Goal: Task Accomplishment & Management: Complete application form

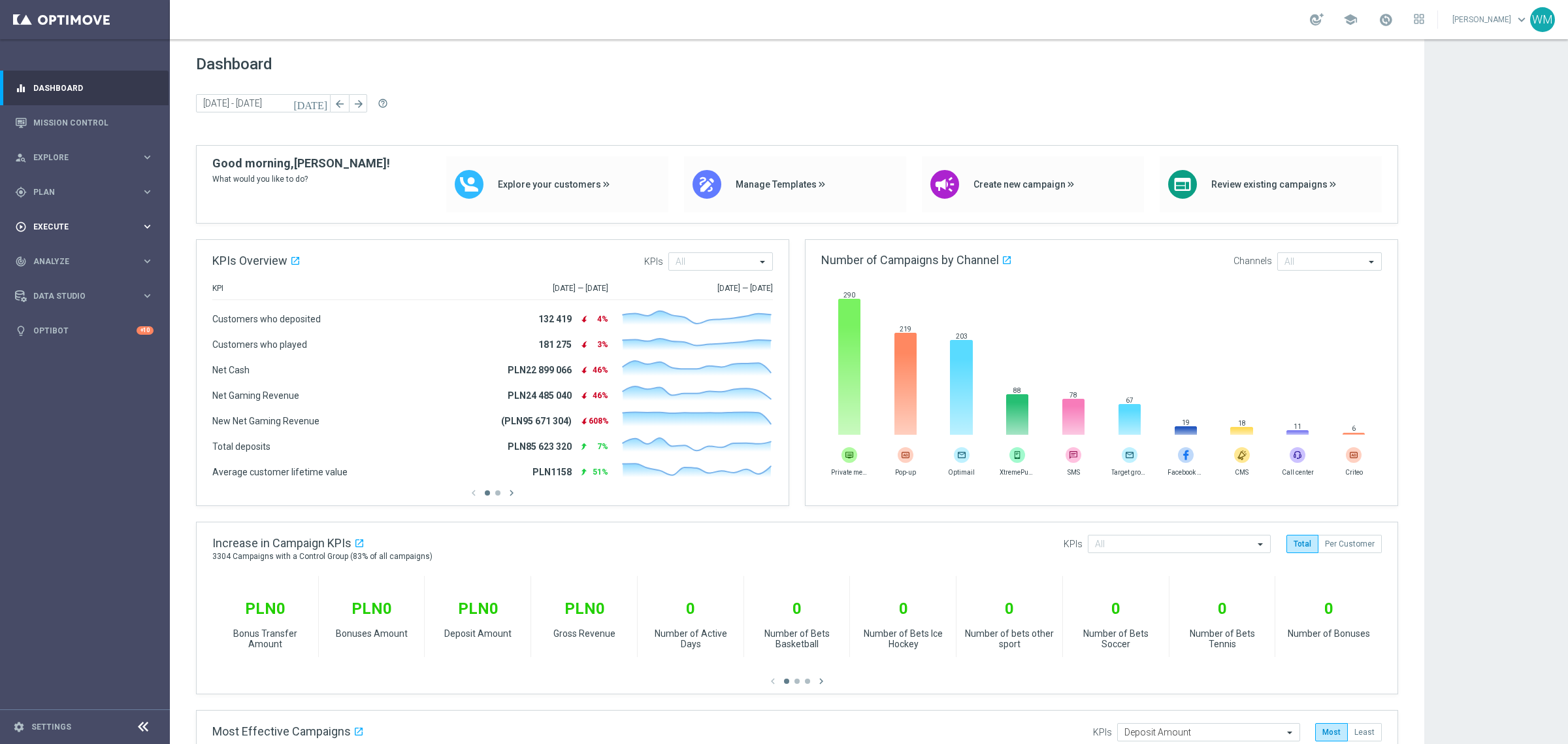
click at [43, 231] on div "play_circle_outline Execute" at bounding box center [78, 226] width 126 height 12
drag, startPoint x: 206, startPoint y: 157, endPoint x: 343, endPoint y: 185, distance: 139.8
click at [343, 185] on div "Good morning, [PERSON_NAME]! What would you like to do? Explore your customers …" at bounding box center [797, 189] width 1201 height 67
click at [343, 185] on span "What would you like to do?" at bounding box center [301, 178] width 177 height 13
drag, startPoint x: 235, startPoint y: 171, endPoint x: 209, endPoint y: 168, distance: 26.2
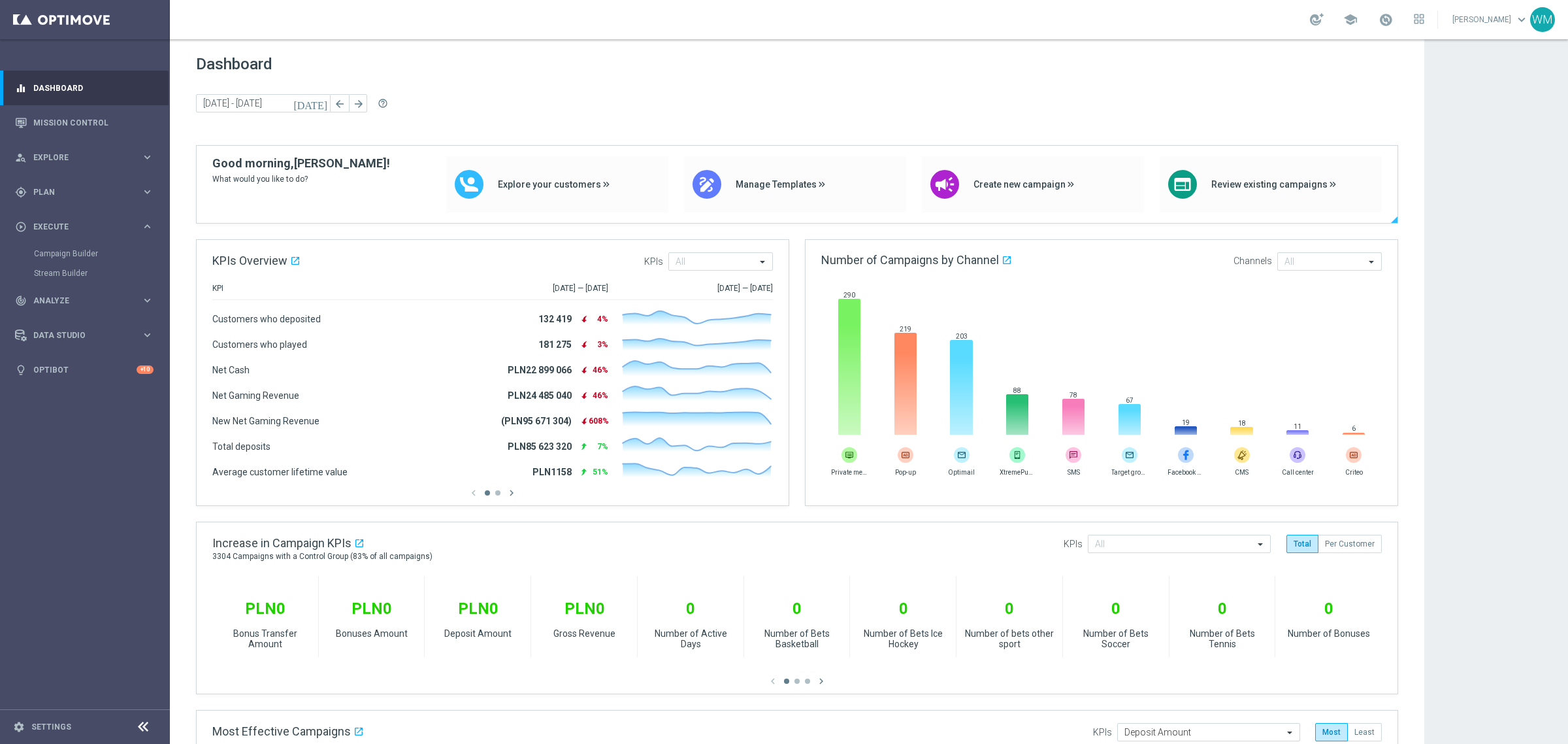
click at [209, 168] on div "Good morning, [PERSON_NAME]! What would you like to do? Explore your customers …" at bounding box center [797, 189] width 1201 height 67
click at [63, 194] on span "Plan" at bounding box center [87, 192] width 107 height 8
click at [59, 221] on link "Target Groups" at bounding box center [84, 219] width 102 height 11
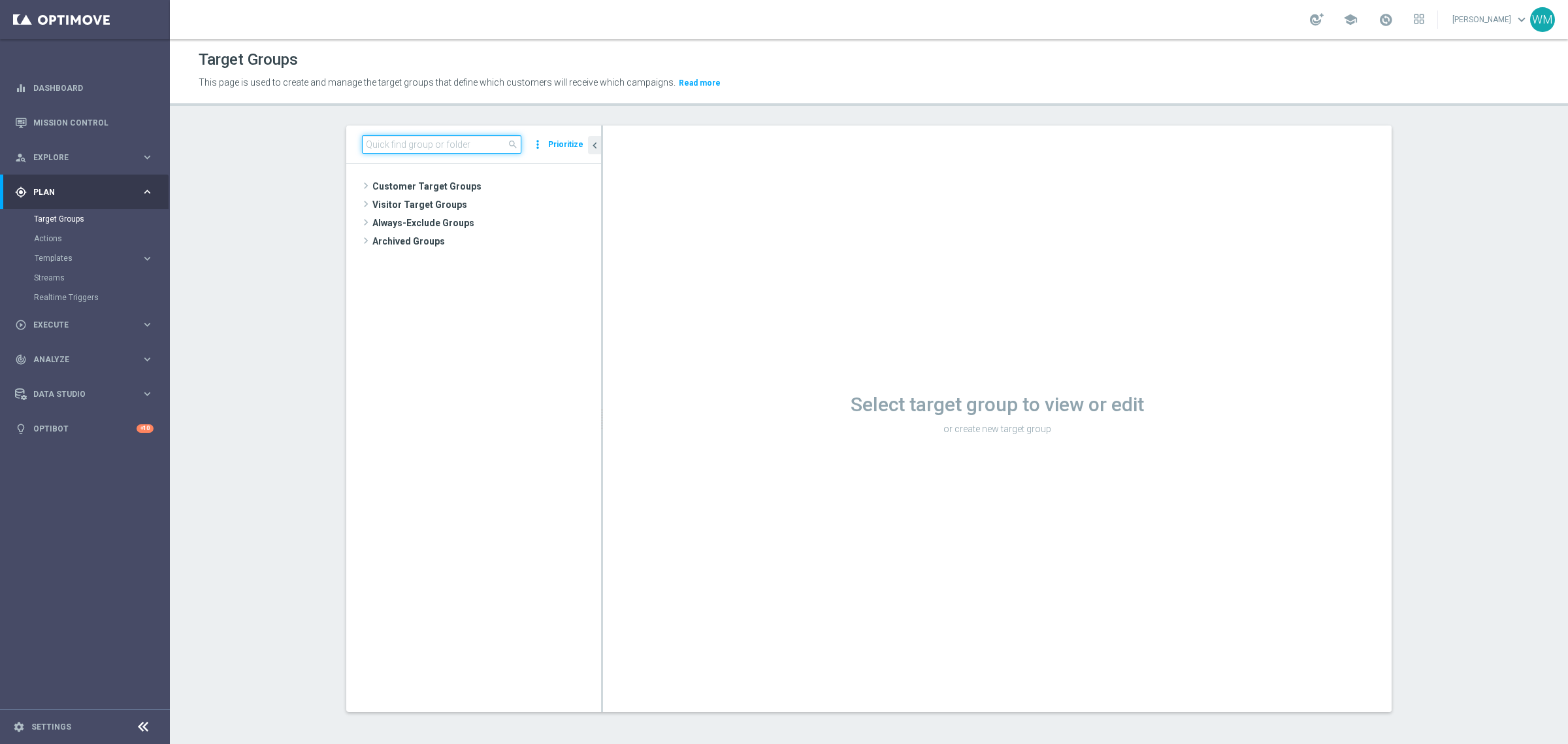
click at [420, 151] on input at bounding box center [442, 144] width 160 height 19
paste input "WM_TEST_290925_3"
type input "WM_TEST_290925_2"
click at [571, 222] on icon "content_copy" at bounding box center [576, 224] width 11 height 11
click at [521, 222] on span "WM_TEST_290925_2" at bounding box center [490, 224] width 157 height 12
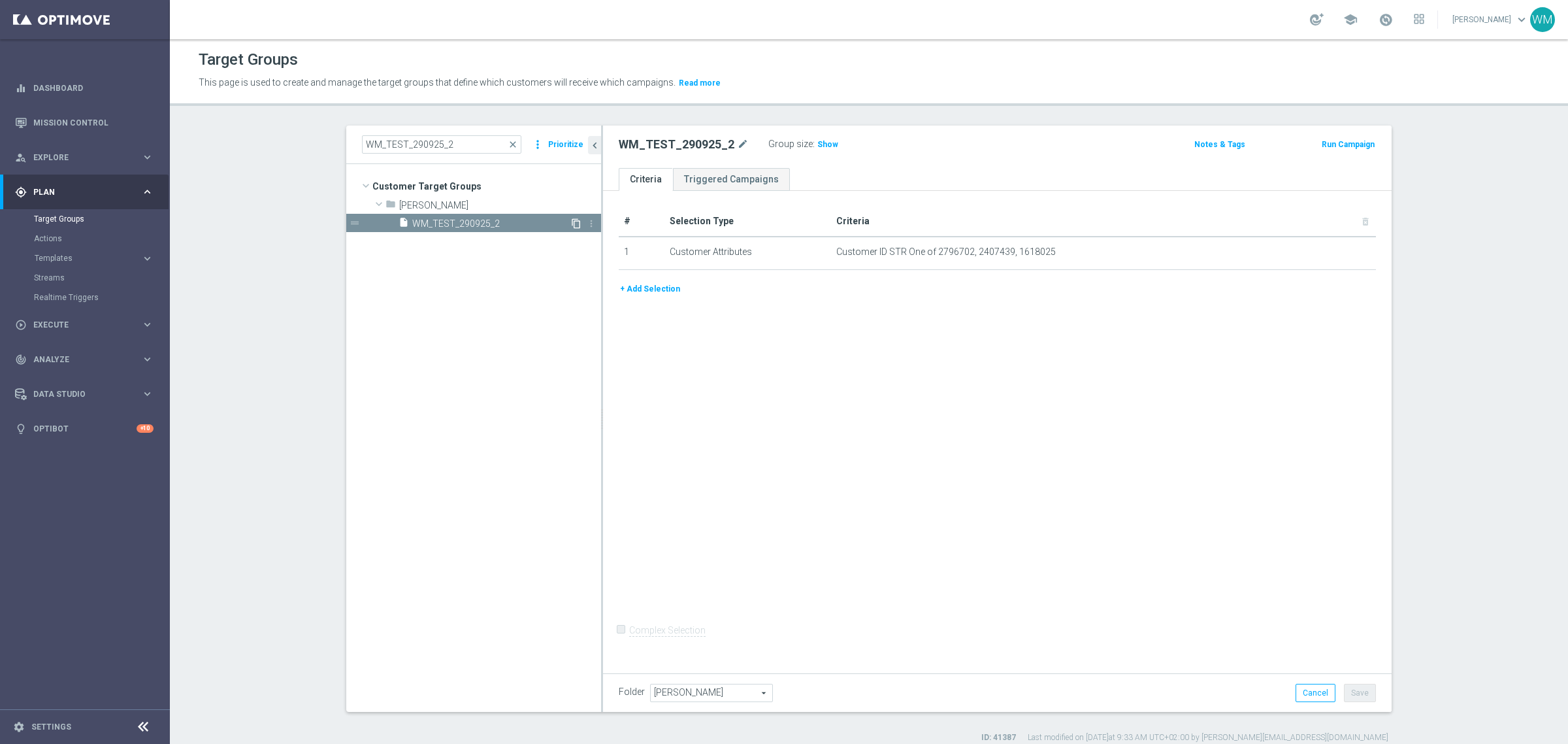
click at [572, 223] on icon "content_copy" at bounding box center [576, 224] width 11 height 11
click at [571, 222] on icon "content_copy" at bounding box center [576, 224] width 11 height 11
click at [571, 221] on icon "content_copy" at bounding box center [576, 224] width 11 height 11
click at [461, 222] on span "WM_TEST_290925_2" at bounding box center [490, 224] width 157 height 12
click at [571, 221] on icon "content_copy" at bounding box center [576, 224] width 11 height 11
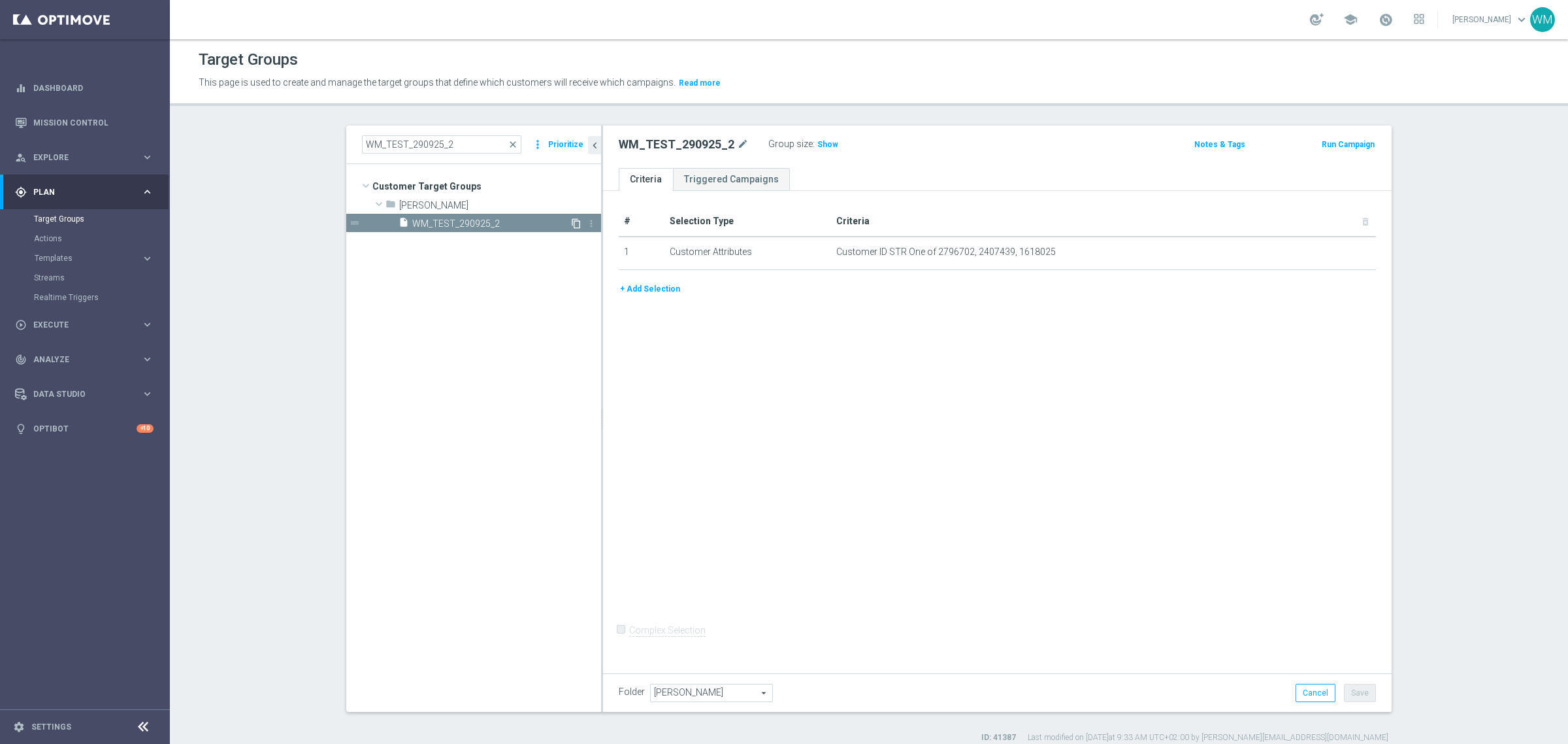
click at [571, 224] on icon "content_copy" at bounding box center [576, 224] width 11 height 11
click at [477, 221] on span "WM_TEST_290925_2" at bounding box center [490, 224] width 157 height 12
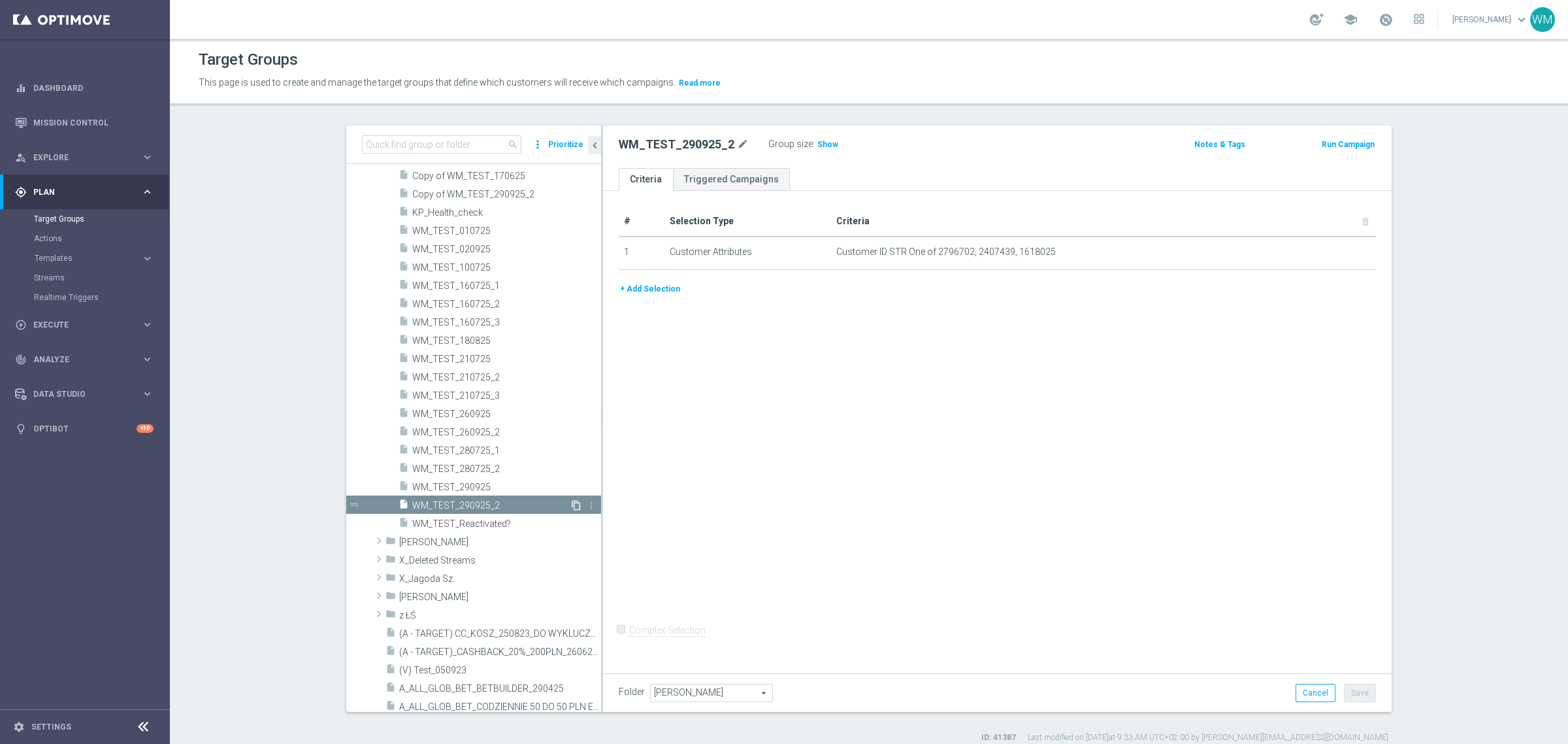
click at [571, 502] on icon "content_copy" at bounding box center [576, 505] width 11 height 11
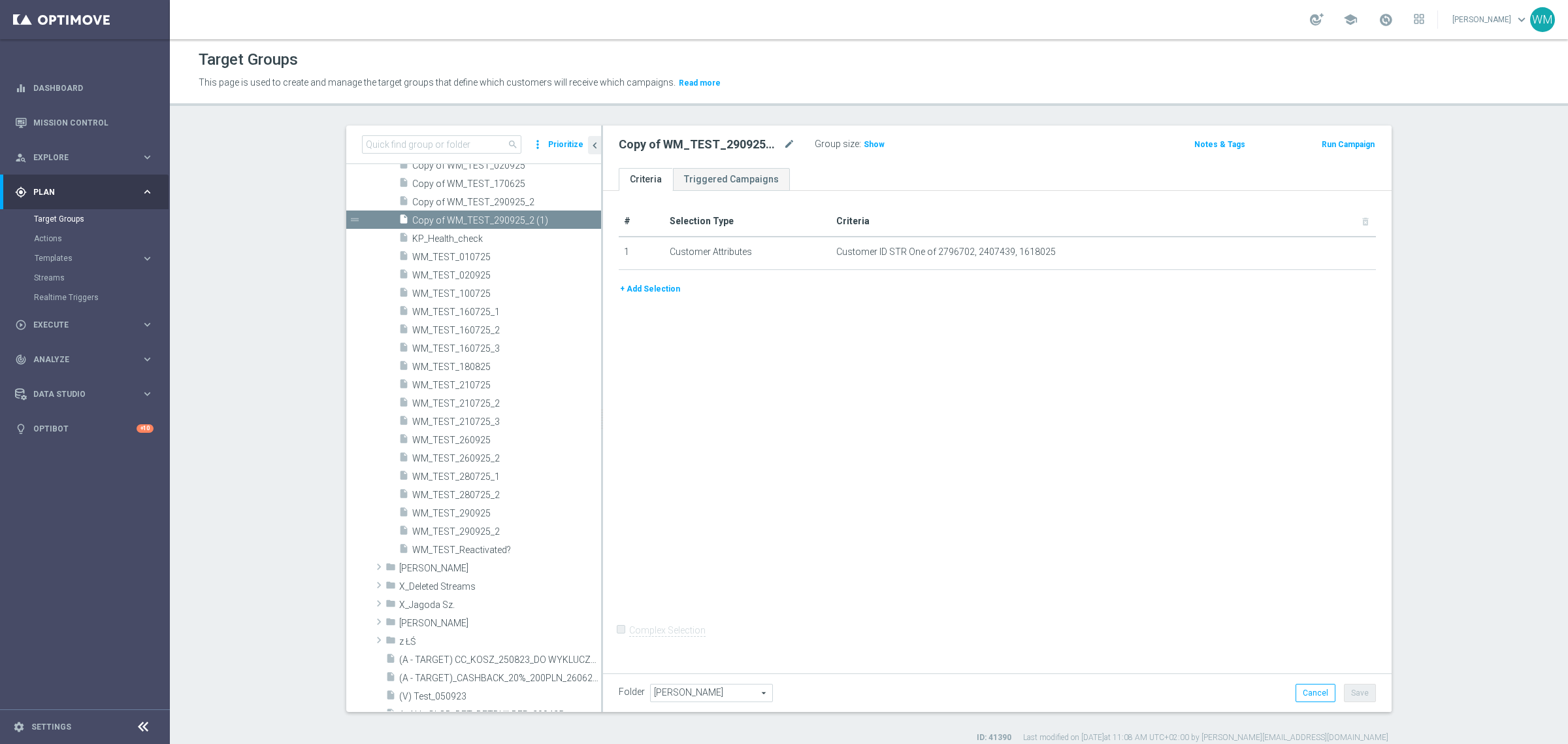
scroll to position [677, 0]
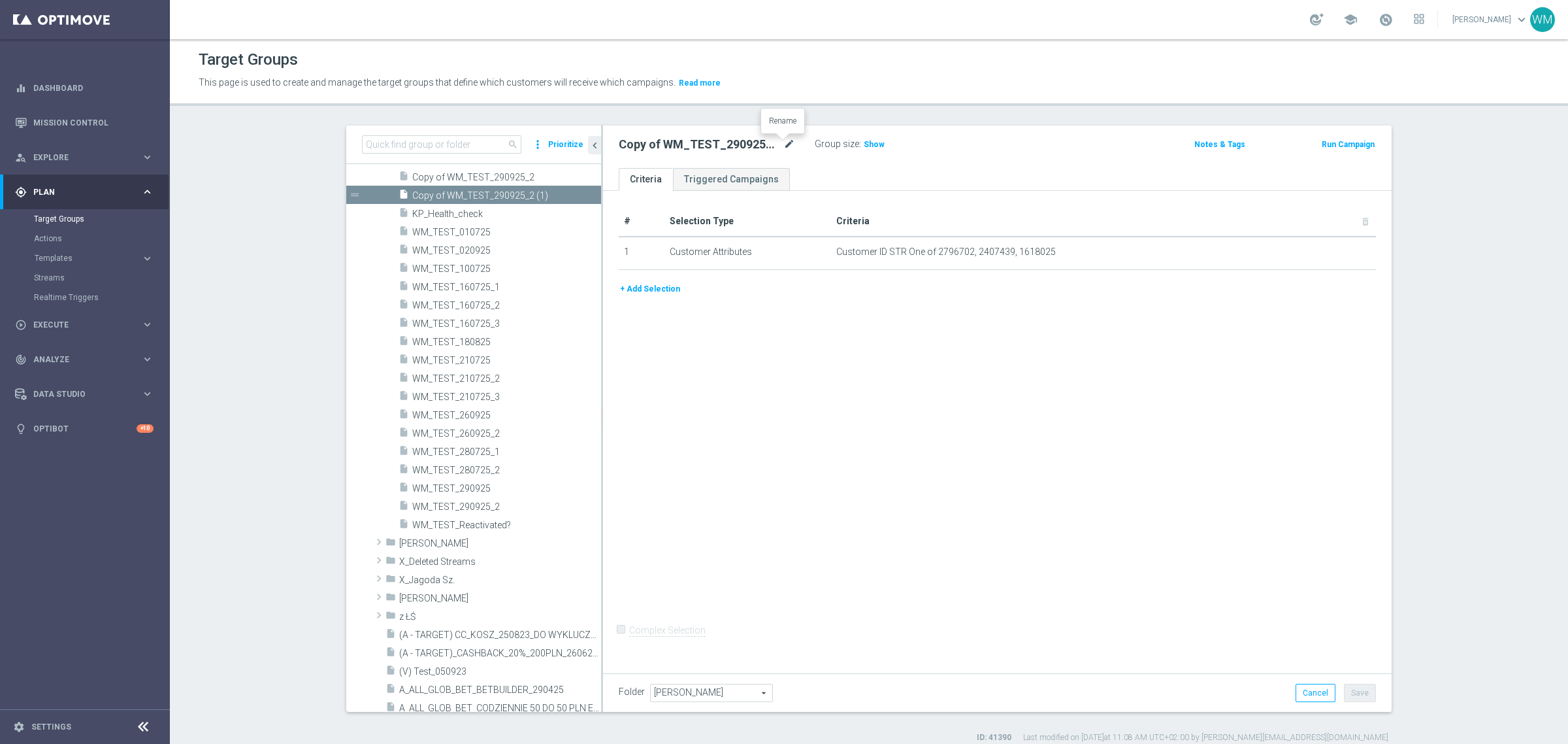
click at [784, 138] on icon "mode_edit" at bounding box center [789, 145] width 12 height 16
click at [733, 142] on input "Copy of WM_TEST_290925_2 (1)" at bounding box center [706, 146] width 177 height 19
drag, startPoint x: 729, startPoint y: 144, endPoint x: 991, endPoint y: 170, distance: 263.3
click at [993, 170] on div "Copy of WM_TEST_290925_2 (1) Group size : Show Notes & Tags Run Campaign Criter…" at bounding box center [997, 418] width 788 height 586
type input "WM_TEST_290925_3"
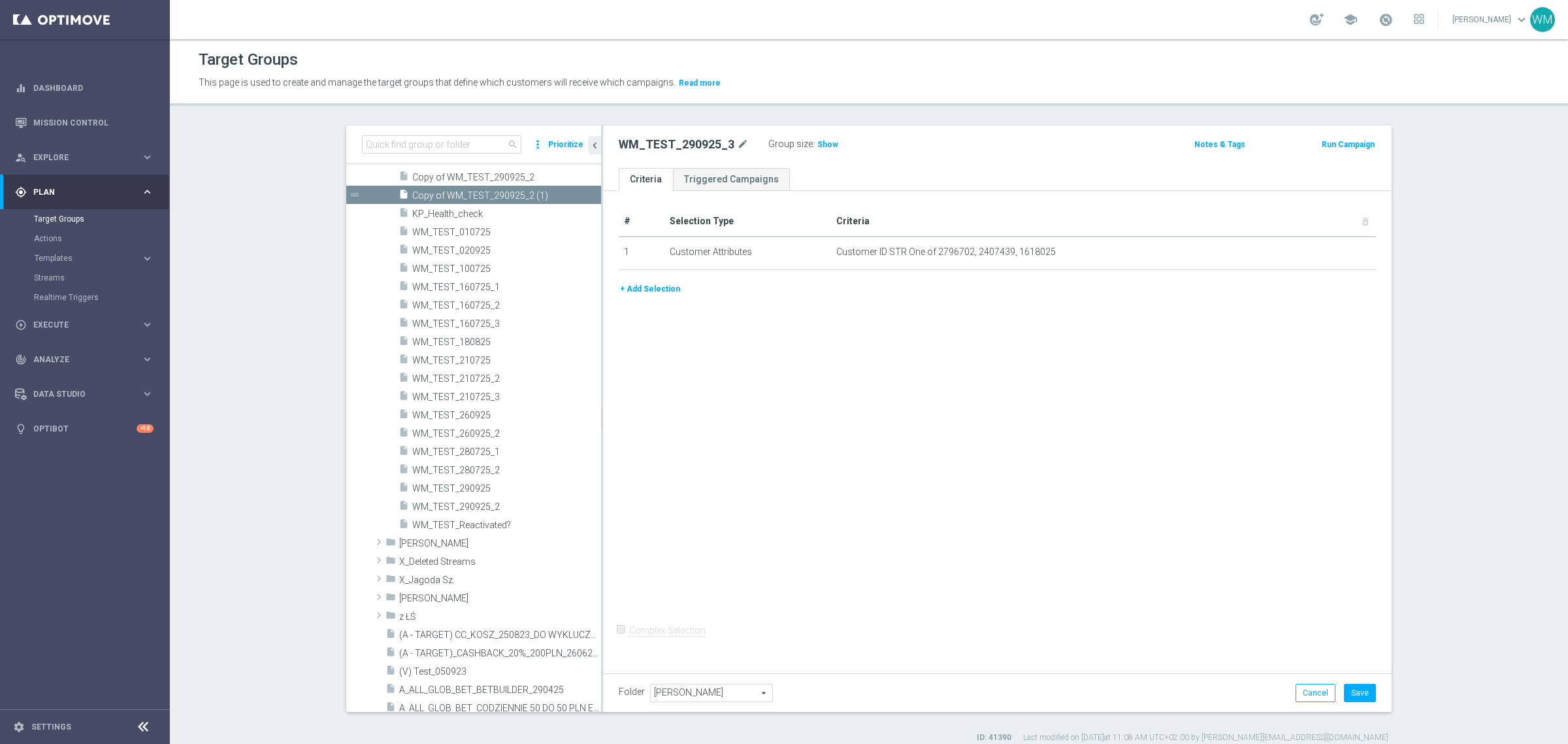
scroll to position [0, 0]
click at [1354, 686] on button "Save" at bounding box center [1359, 693] width 32 height 19
click at [53, 321] on span "Execute" at bounding box center [87, 324] width 107 height 8
click at [75, 256] on link "Campaign Builder" at bounding box center [84, 254] width 102 height 11
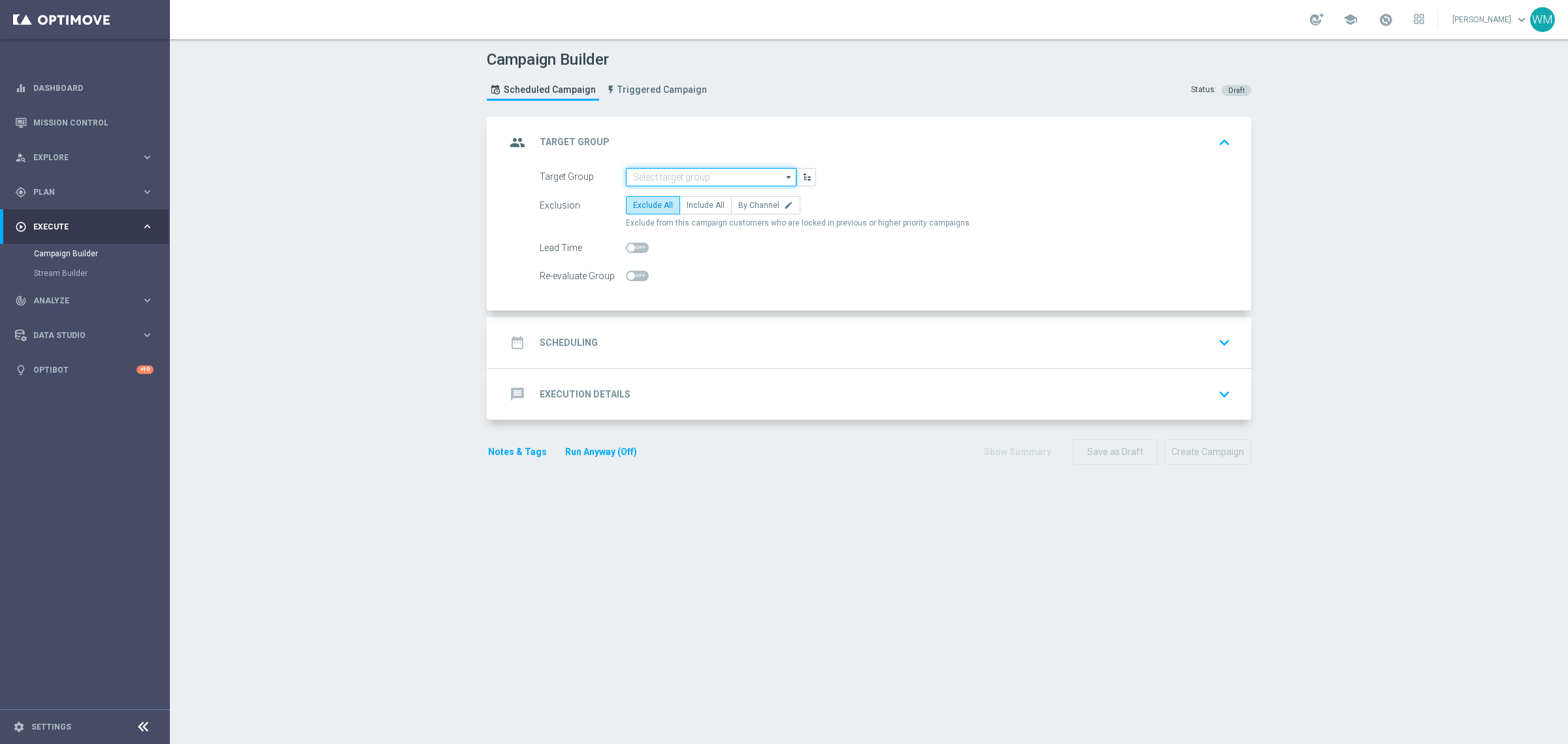
click at [729, 171] on input at bounding box center [711, 177] width 170 height 19
paste input "WM_TEST_290925_3"
click at [723, 198] on div "WM_TEST_290925_3" at bounding box center [711, 196] width 170 height 19
type input "WM_TEST_290925_3"
click at [684, 193] on form "Target Group WM_TEST_290925_3 WM_TEST_290925_3 arrow_drop_down Show Selected 0 …" at bounding box center [885, 226] width 691 height 117
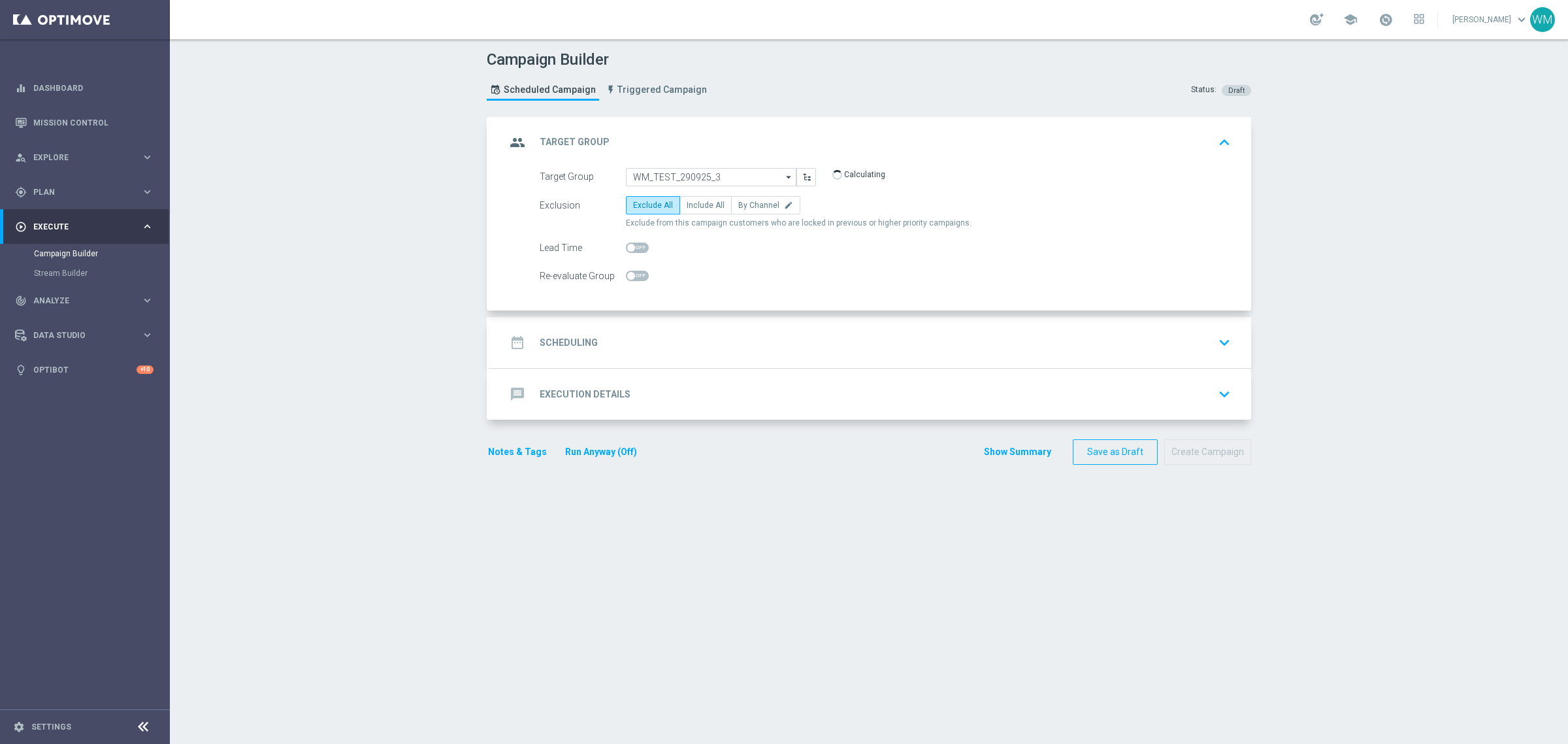
click at [687, 214] on div "Exclusion Exclude All Include All By Channel edit Exclude from this campaign cu…" at bounding box center [885, 212] width 691 height 33
click at [694, 197] on label "Include All" at bounding box center [705, 205] width 52 height 19
click at [694, 203] on input "Include All" at bounding box center [691, 208] width 9 height 9
radio input "true"
click at [674, 352] on div "date_range Scheduling keyboard_arrow_down" at bounding box center [871, 343] width 729 height 25
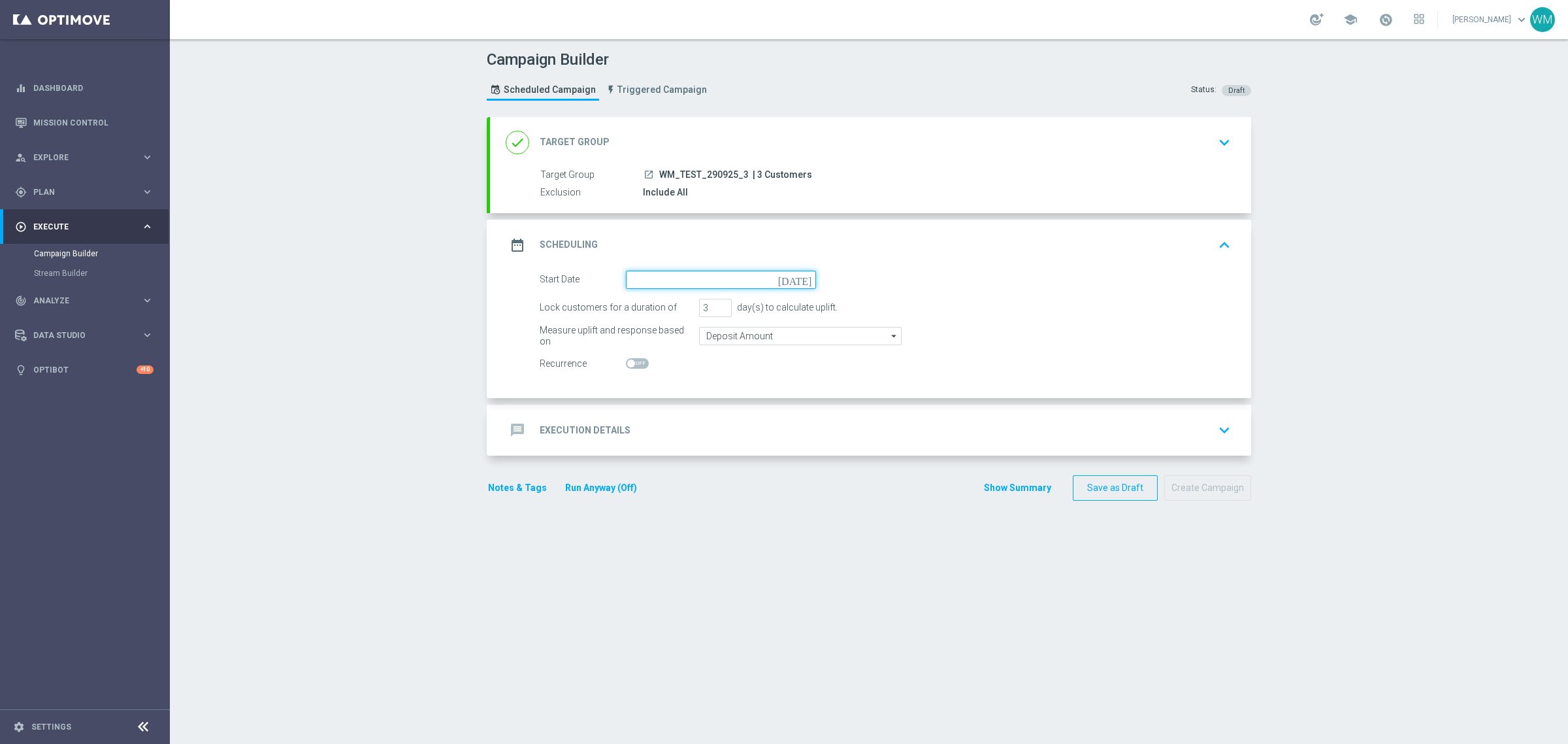
click at [661, 281] on input at bounding box center [721, 280] width 190 height 19
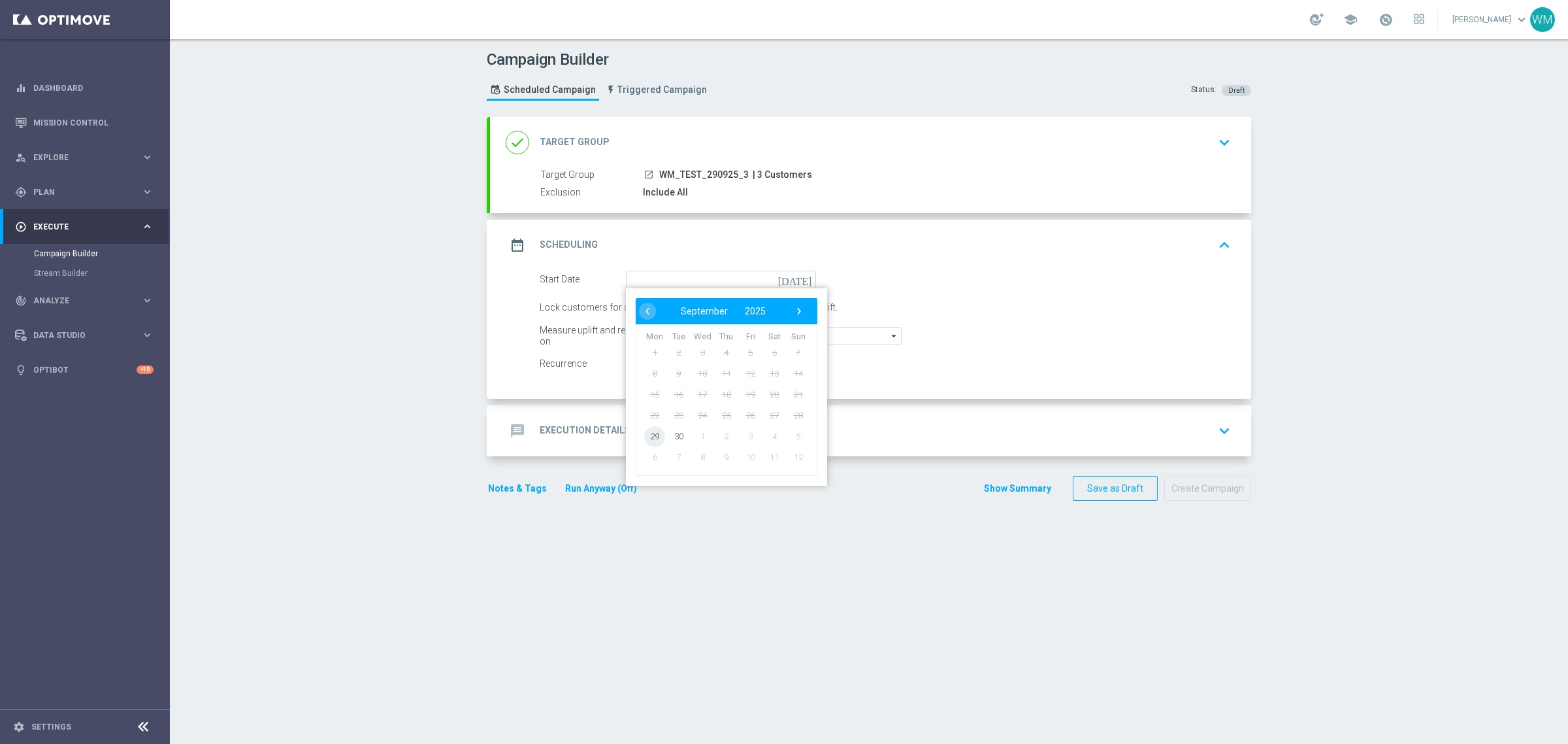
click at [649, 431] on span "29" at bounding box center [655, 436] width 21 height 21
type input "29 Sep 2025"
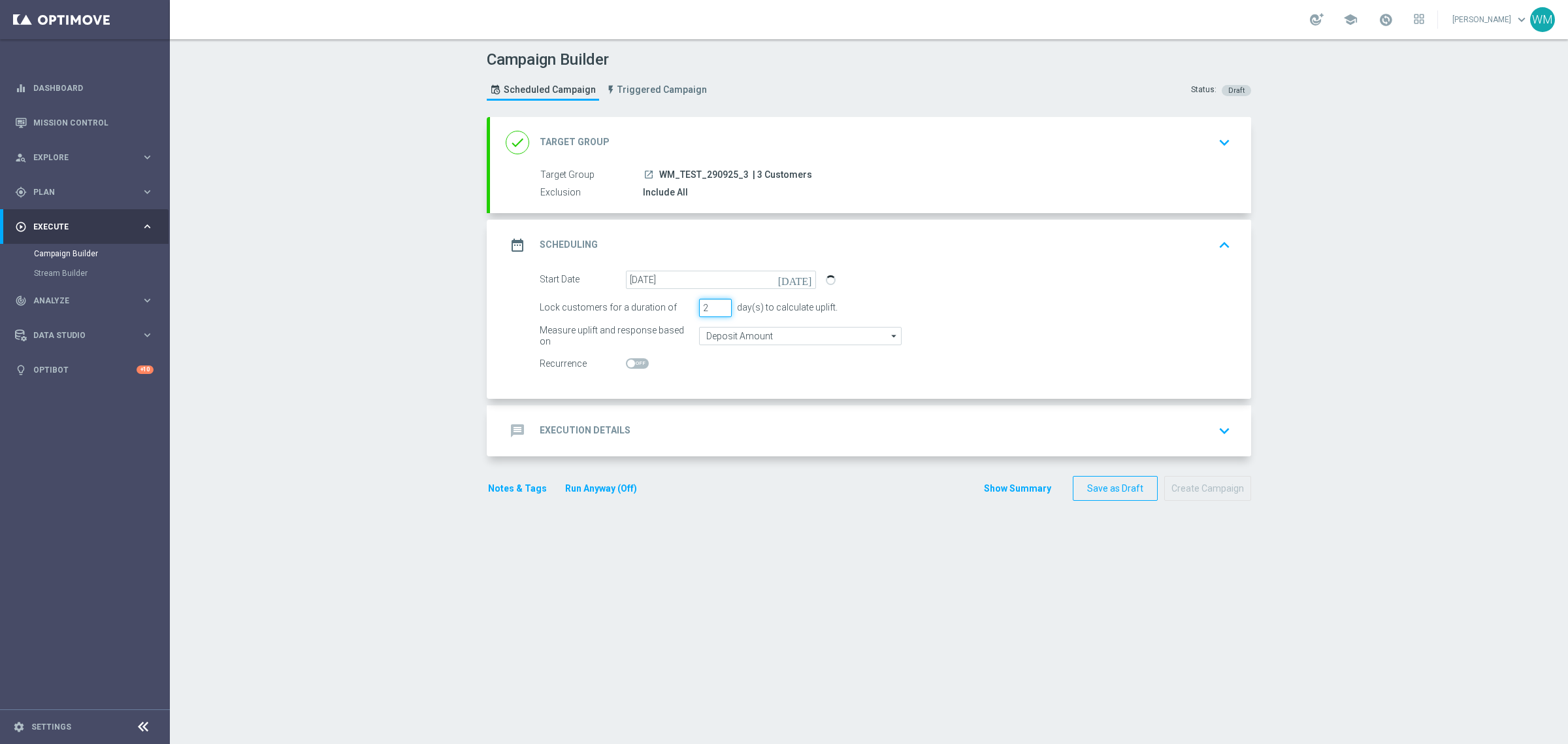
click at [719, 308] on input "2" at bounding box center [715, 307] width 33 height 19
type input "1"
click at [719, 308] on input "1" at bounding box center [715, 307] width 33 height 19
click at [645, 418] on div "message Execution Details keyboard_arrow_down" at bounding box center [871, 431] width 729 height 25
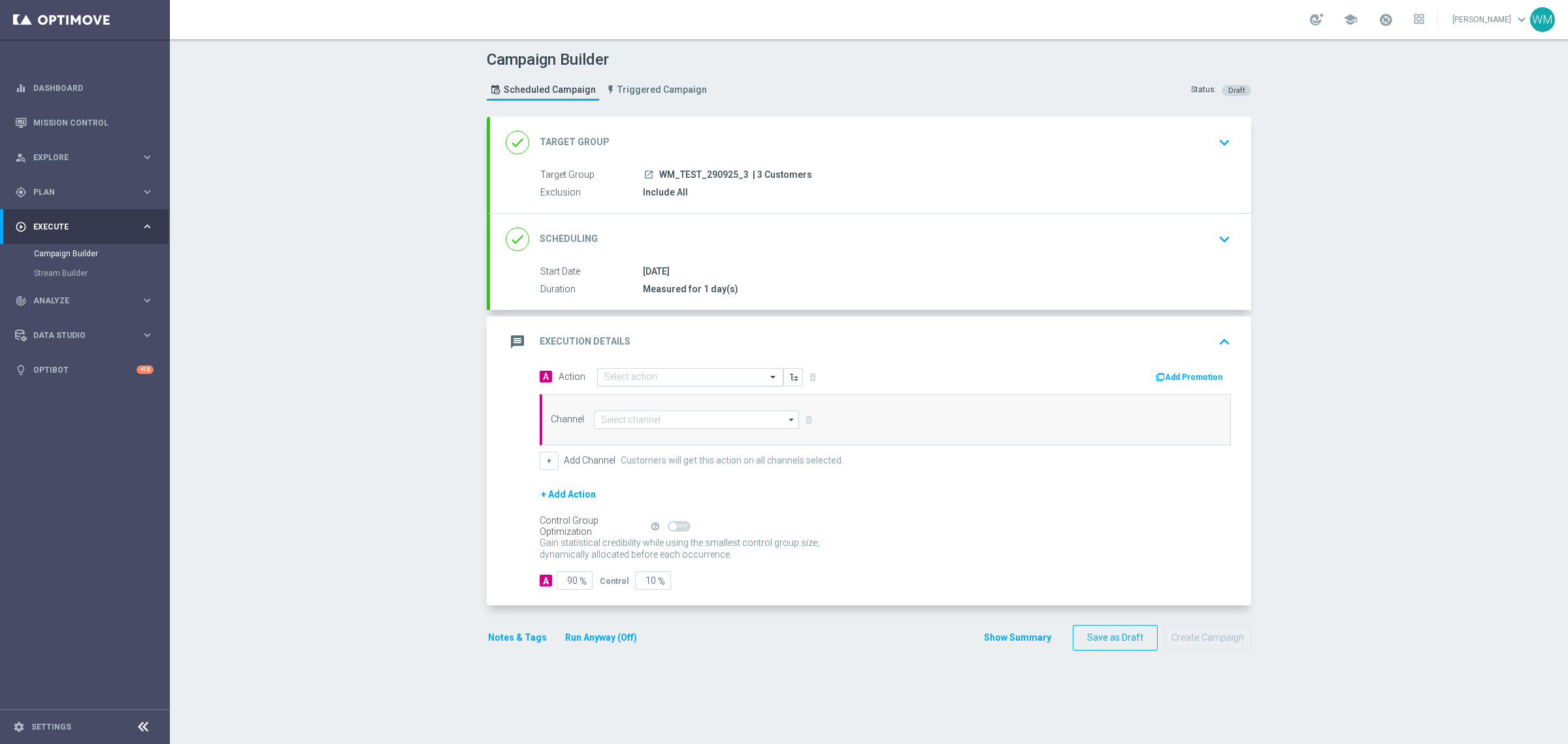
click at [608, 376] on input "text" at bounding box center [677, 377] width 146 height 12
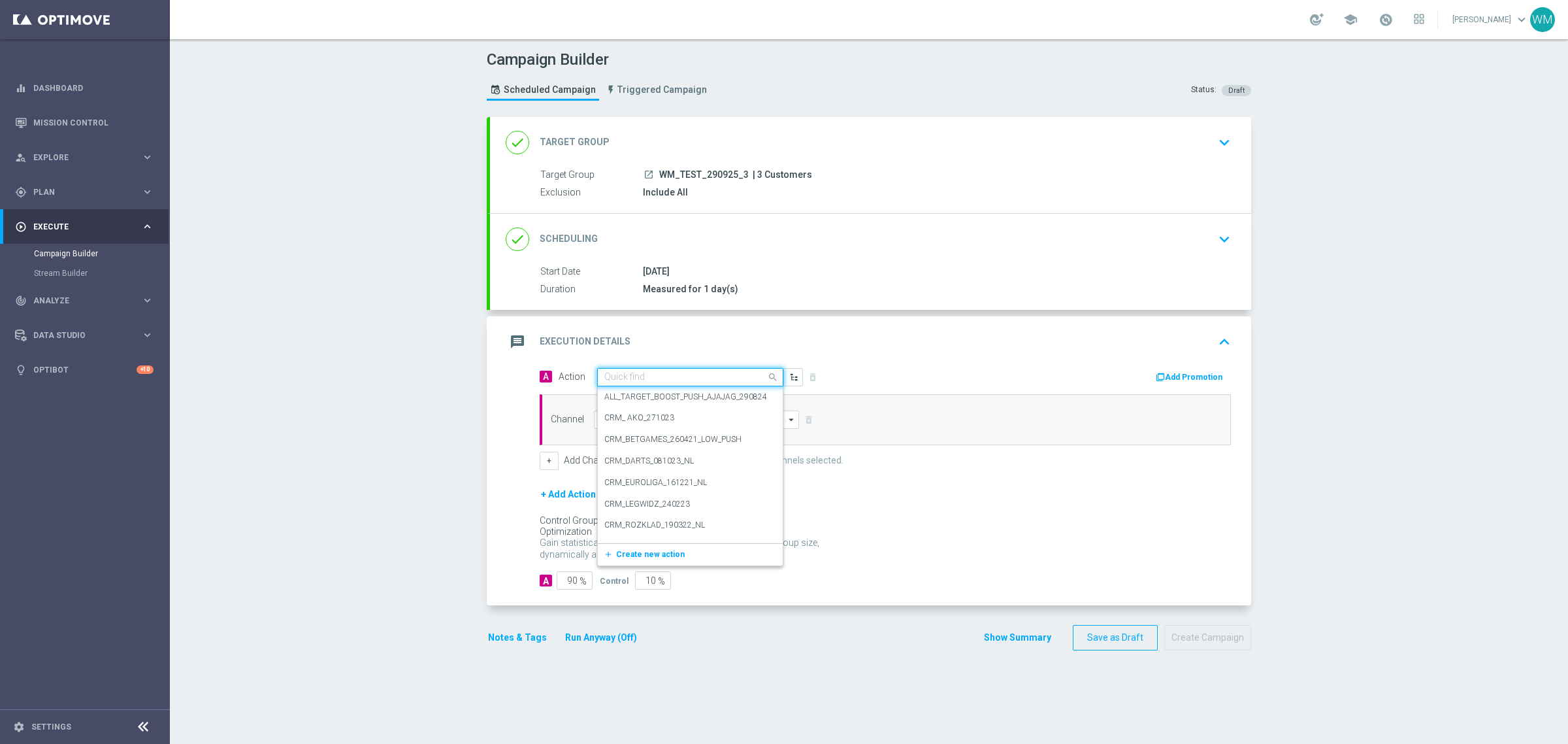
paste input "WM_TEST_290925_3"
type input "WM_TEST_290925_3"
click at [629, 398] on h5 "No results" at bounding box center [690, 398] width 185 height 12
click at [665, 410] on button "add_new Create new action" at bounding box center [688, 417] width 180 height 15
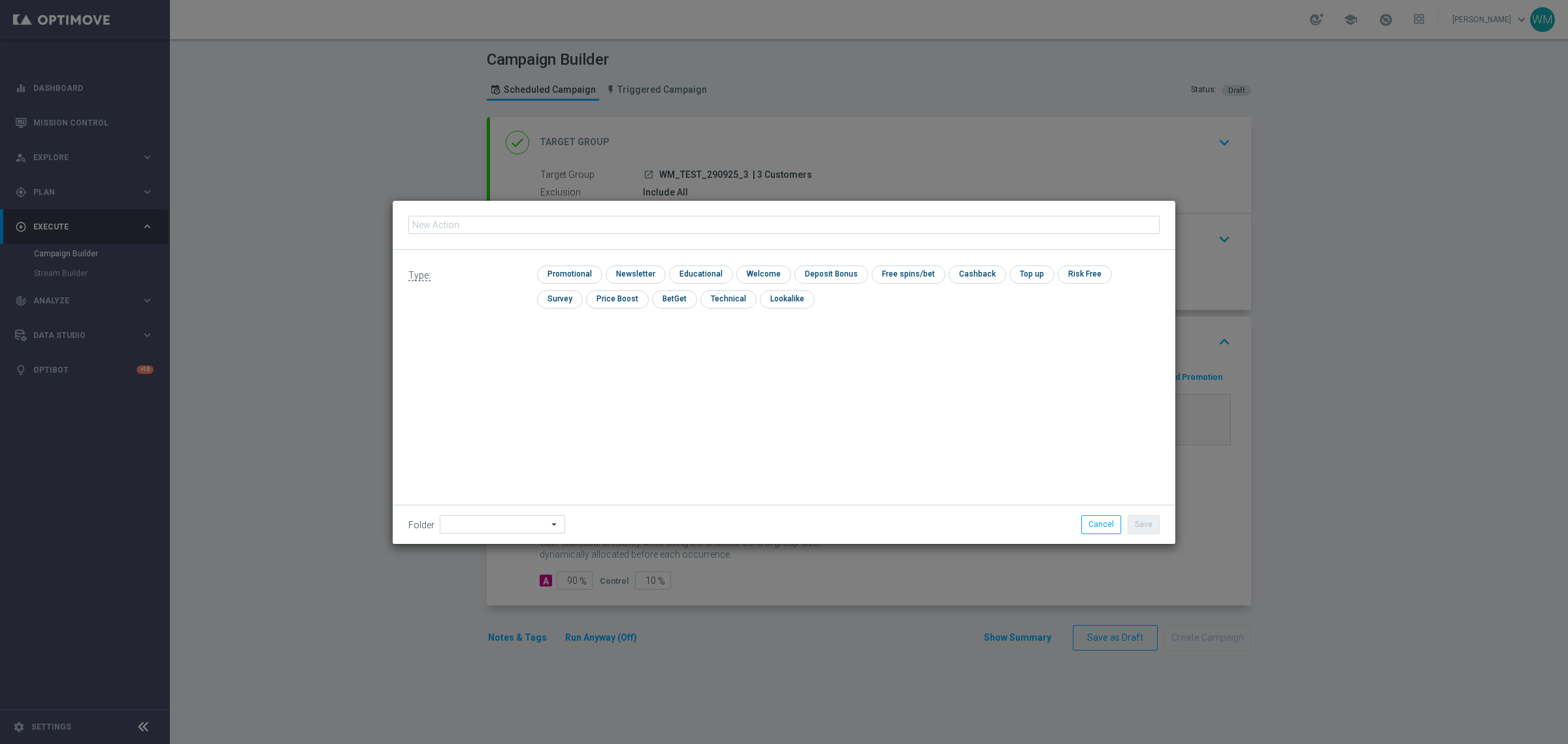
type input "WM_TEST_290925_3"
click at [700, 302] on input "checkbox" at bounding box center [727, 299] width 53 height 18
checkbox input "true"
click at [1131, 521] on button "Save" at bounding box center [1144, 524] width 32 height 19
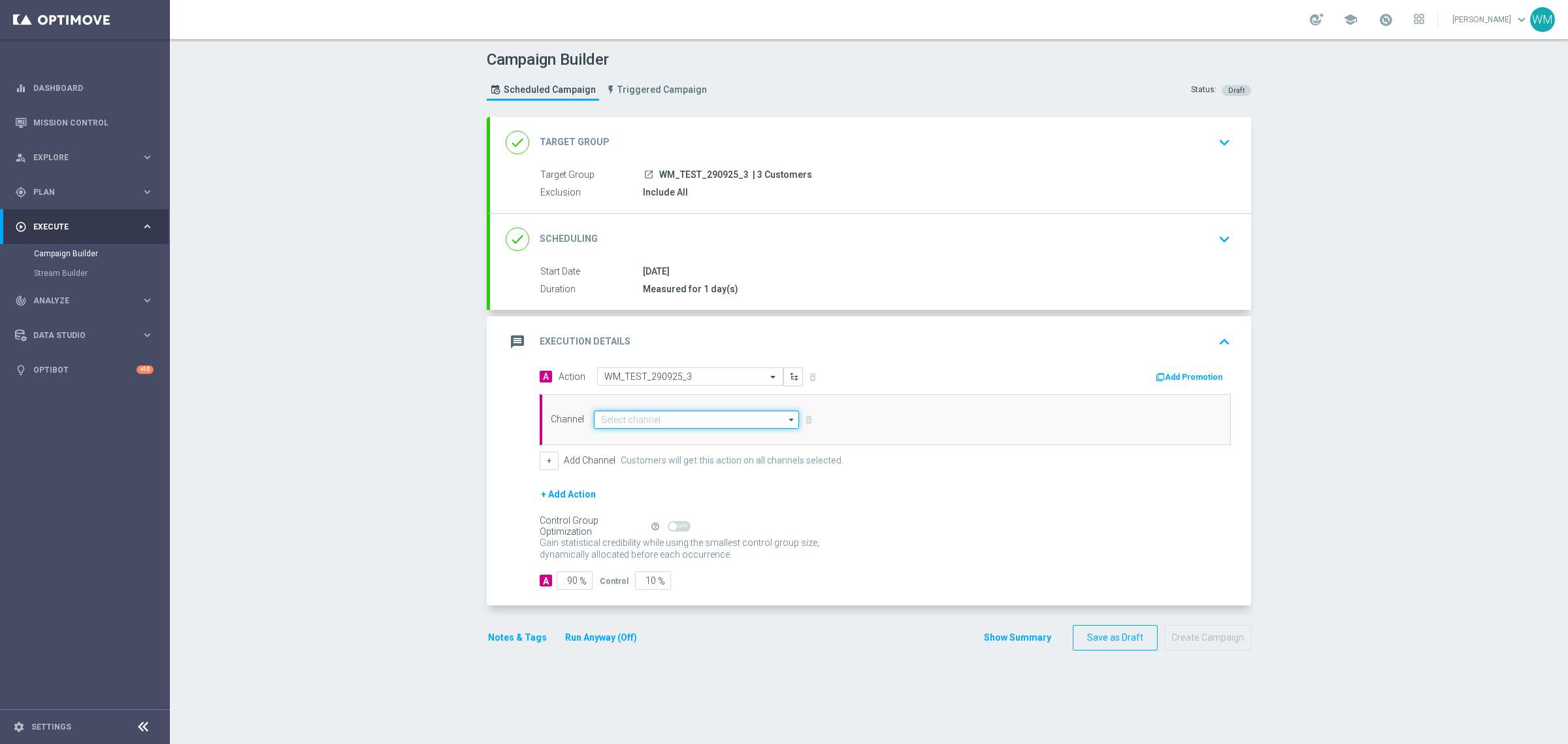
click at [647, 418] on input at bounding box center [696, 419] width 205 height 19
click at [611, 442] on div "Private message" at bounding box center [630, 438] width 61 height 12
type input "Private message"
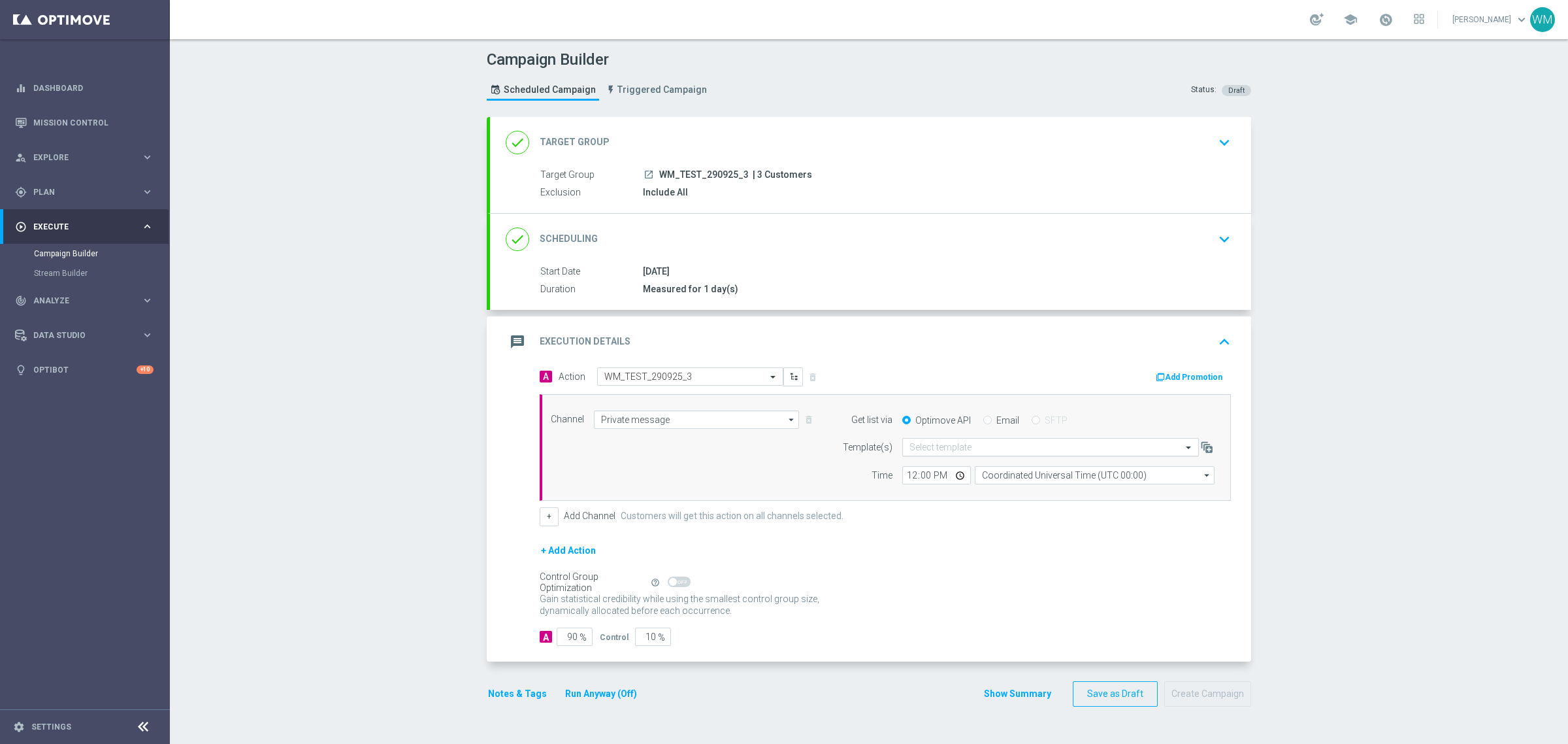
click at [974, 447] on input "text" at bounding box center [1037, 447] width 256 height 12
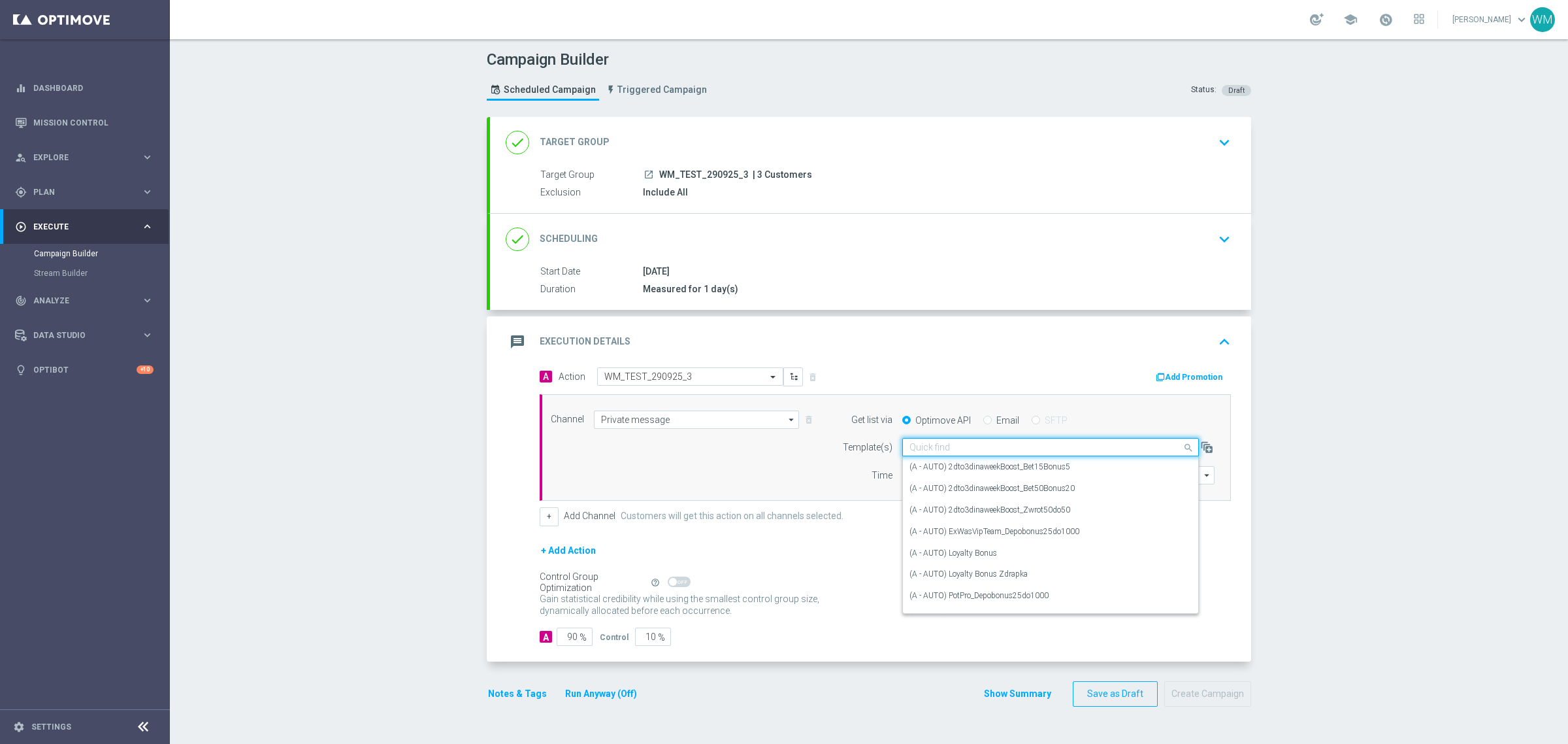
paste input "WM_TEST_290925_3"
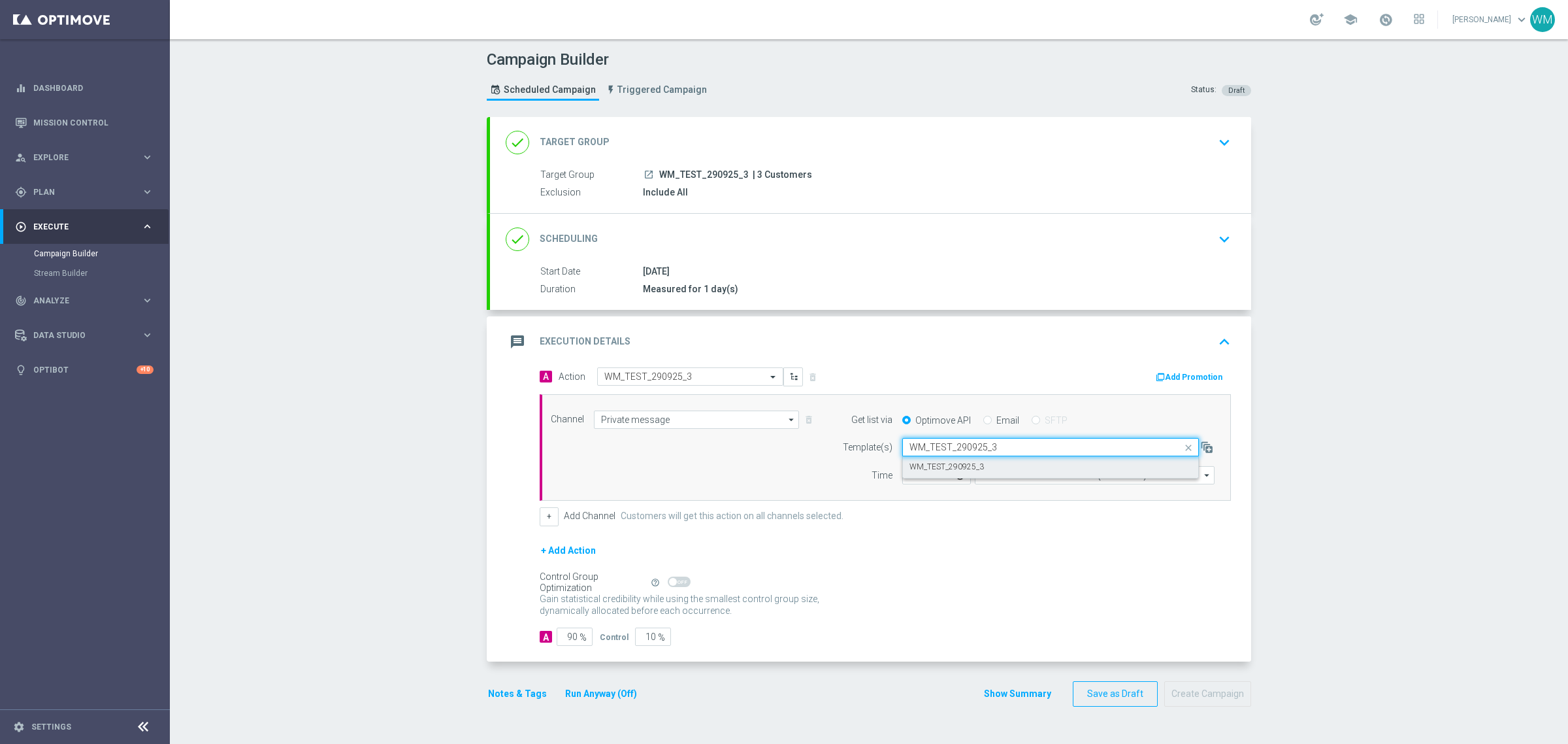
click at [993, 467] on div "WM_TEST_290925_3" at bounding box center [1051, 467] width 282 height 21
type input "WM_TEST_290925_3"
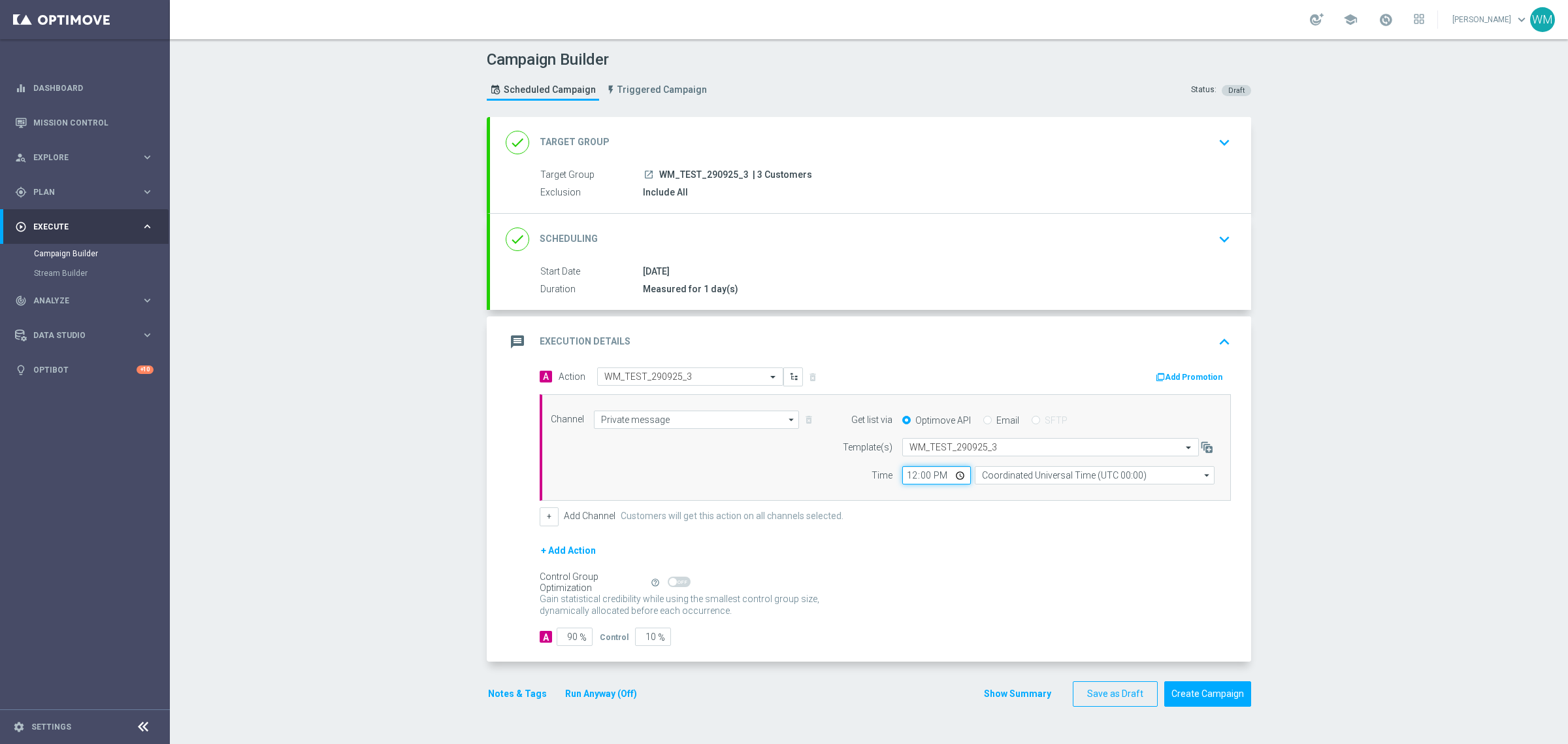
click at [906, 476] on input "12:00" at bounding box center [936, 475] width 68 height 19
type input "11:40"
click at [1037, 472] on input "Coordinated Universal Time (UTC 00:00)" at bounding box center [1094, 475] width 240 height 19
click at [1022, 489] on div "Central European Time (Warsaw) (UTC +02:00)" at bounding box center [1088, 494] width 214 height 12
type input "Central European Time (Warsaw) (UTC +02:00)"
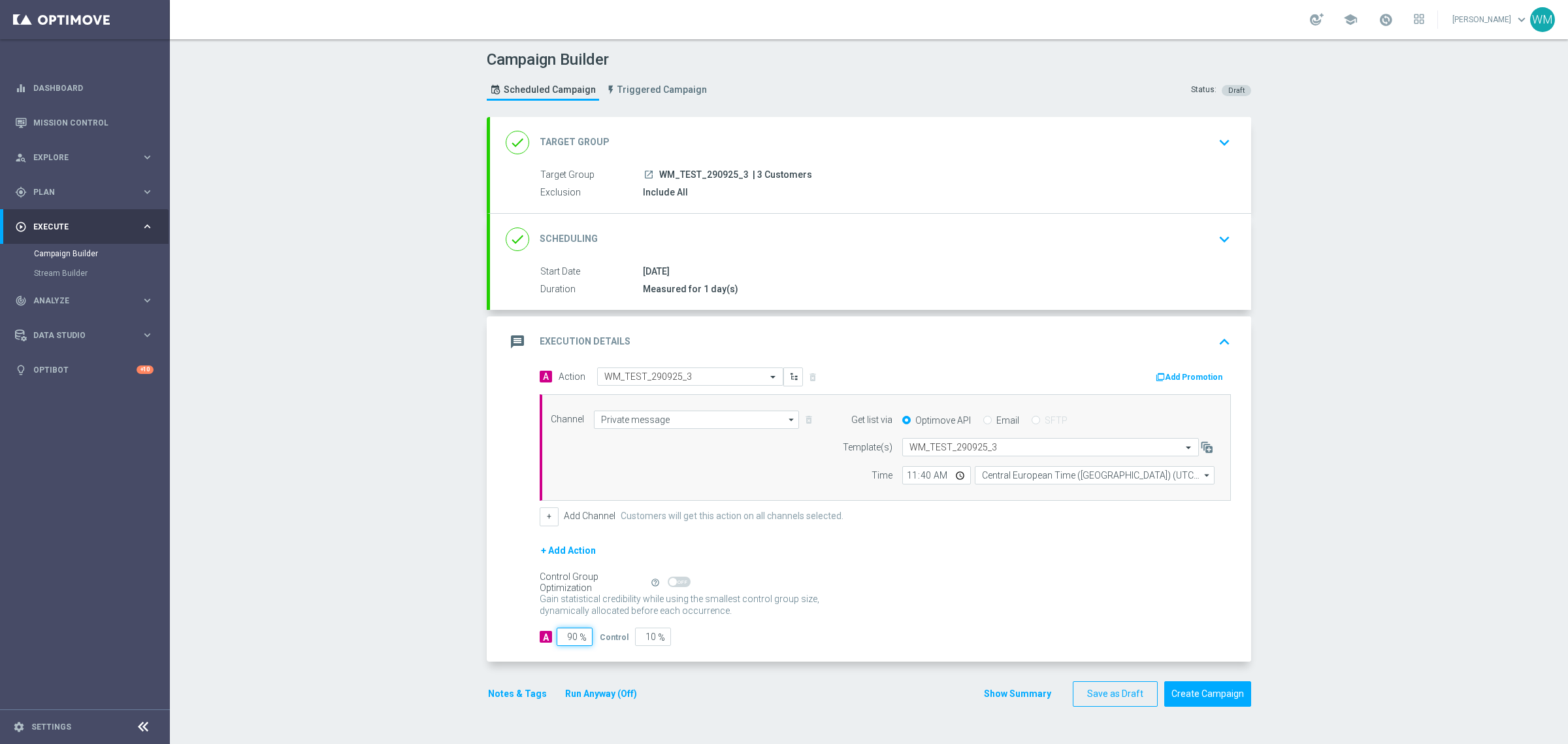
drag, startPoint x: 565, startPoint y: 636, endPoint x: 459, endPoint y: 587, distance: 116.8
click at [490, 609] on div "A Action Select action WM_TEST_290925_3 delete_forever Add Promotion Channel Pr…" at bounding box center [871, 514] width 761 height 294
type input "100"
type input "0"
type input "100"
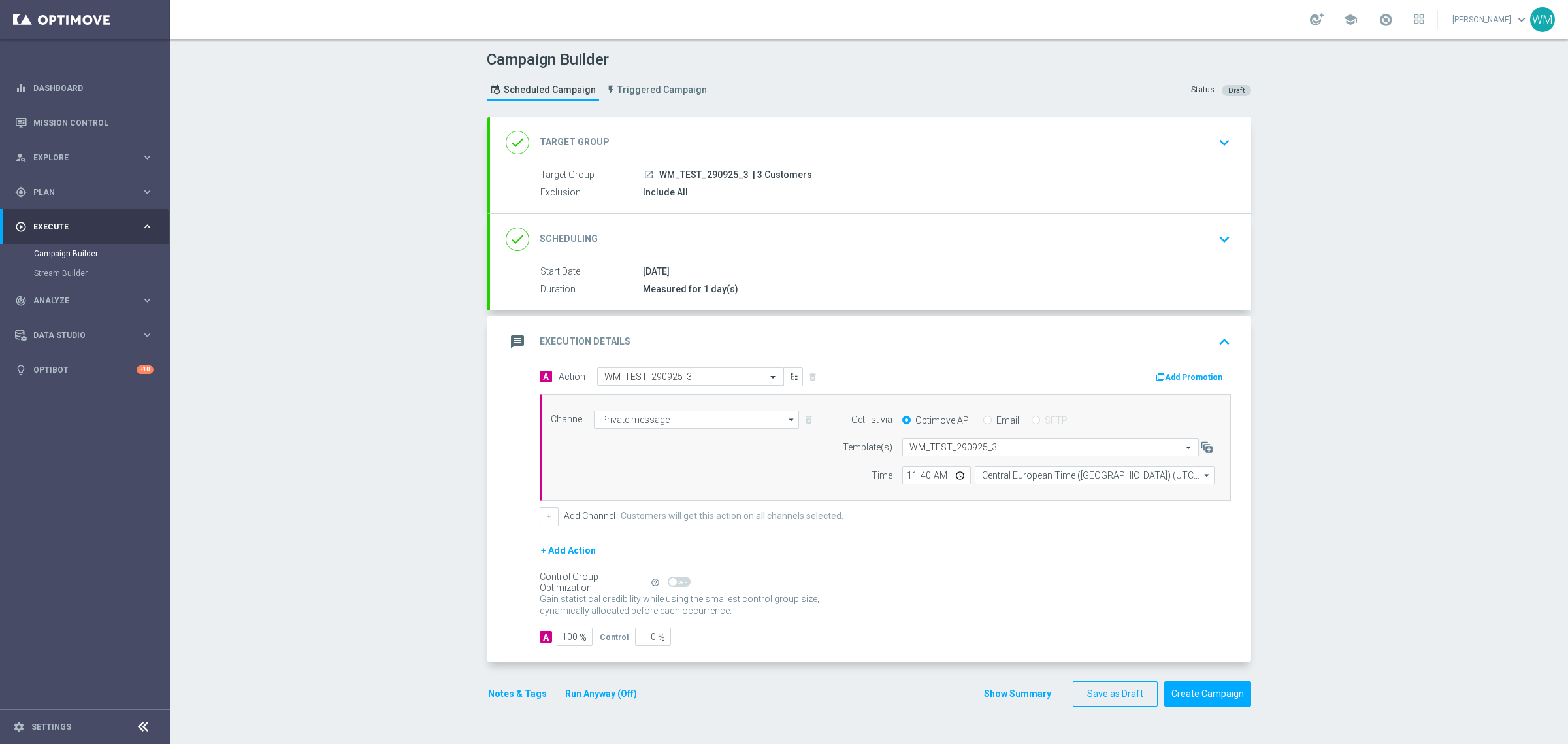
click at [555, 511] on div "+ Add Channel Customers will get this action on all channels selected." at bounding box center [885, 516] width 691 height 19
click at [544, 517] on button "+" at bounding box center [548, 516] width 19 height 19
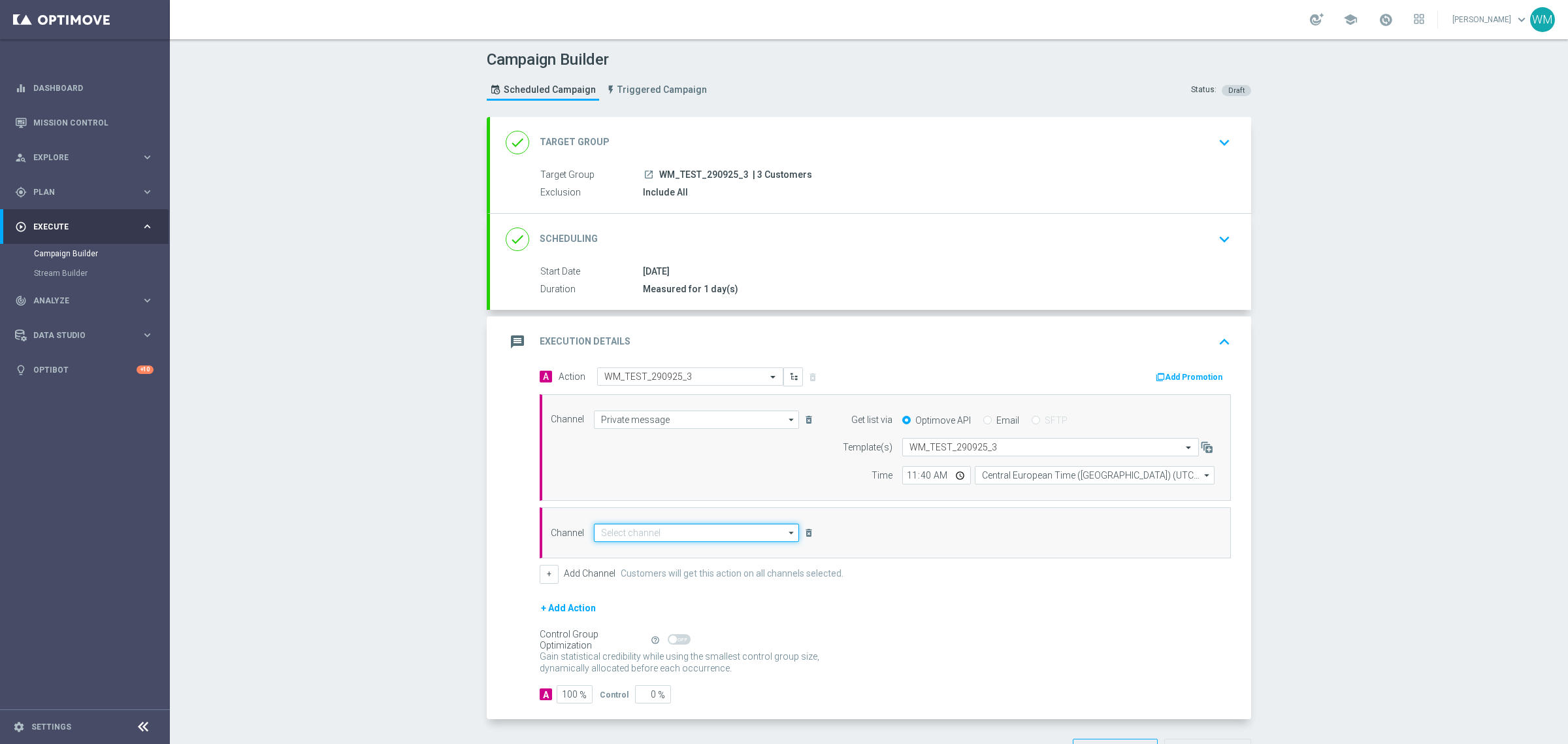
click at [658, 538] on input at bounding box center [696, 533] width 205 height 19
click at [658, 550] on div "Pop-up" at bounding box center [696, 551] width 205 height 19
type input "Pop-up"
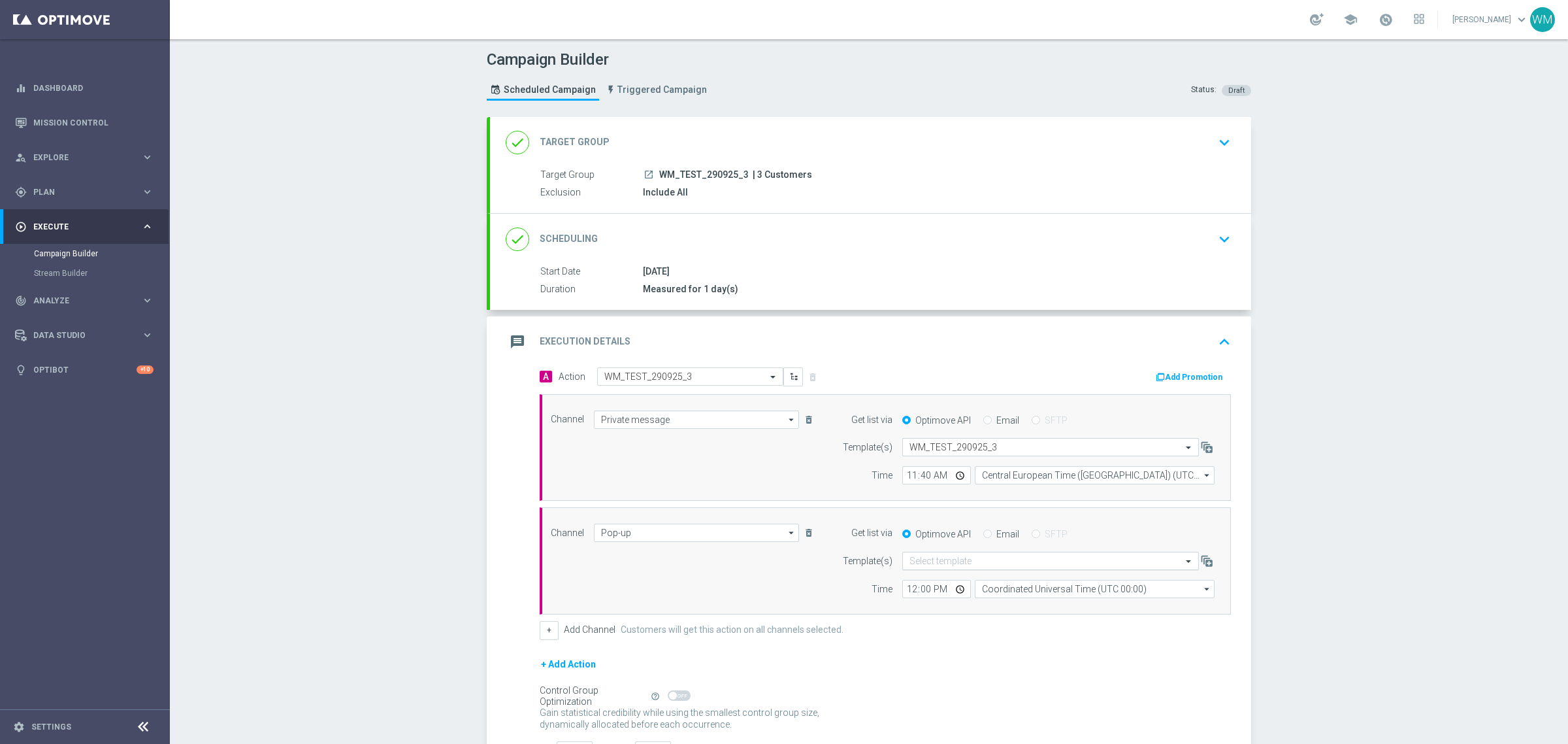
click at [947, 562] on input "text" at bounding box center [1037, 561] width 256 height 12
paste input "WM_TEST_290925_3"
click at [942, 586] on label "WM_TEST_290925_3" at bounding box center [947, 581] width 75 height 12
type input "WM_TEST_290925_3"
click at [909, 586] on input "12:00" at bounding box center [936, 589] width 68 height 19
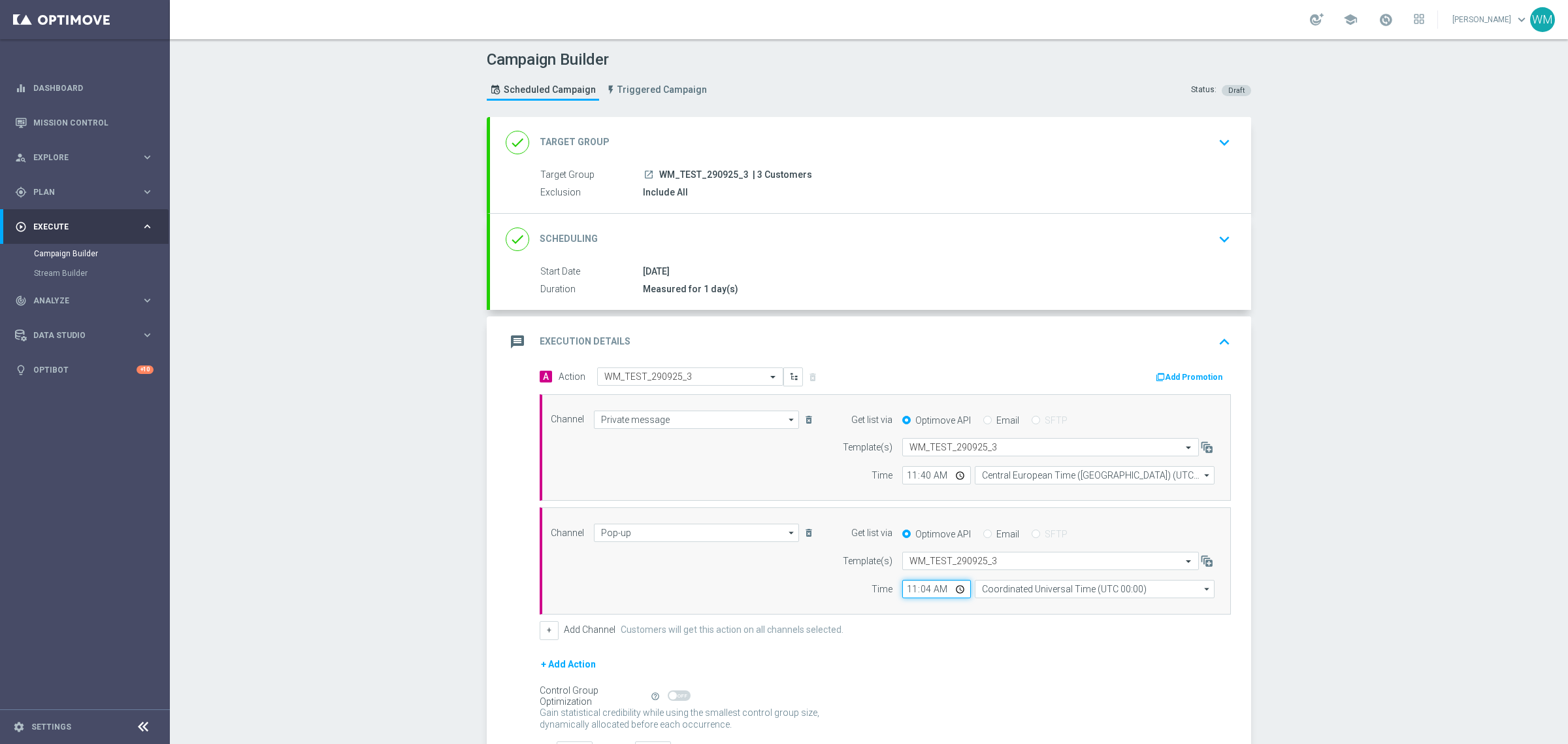
type input "11:40"
click at [1095, 588] on input "Coordinated Universal Time (UTC 00:00)" at bounding box center [1094, 589] width 240 height 19
click at [1091, 603] on div "Central European Time (Warsaw) (UTC +02:00)" at bounding box center [1094, 607] width 240 height 19
type input "Central European Time (Warsaw) (UTC +02:00)"
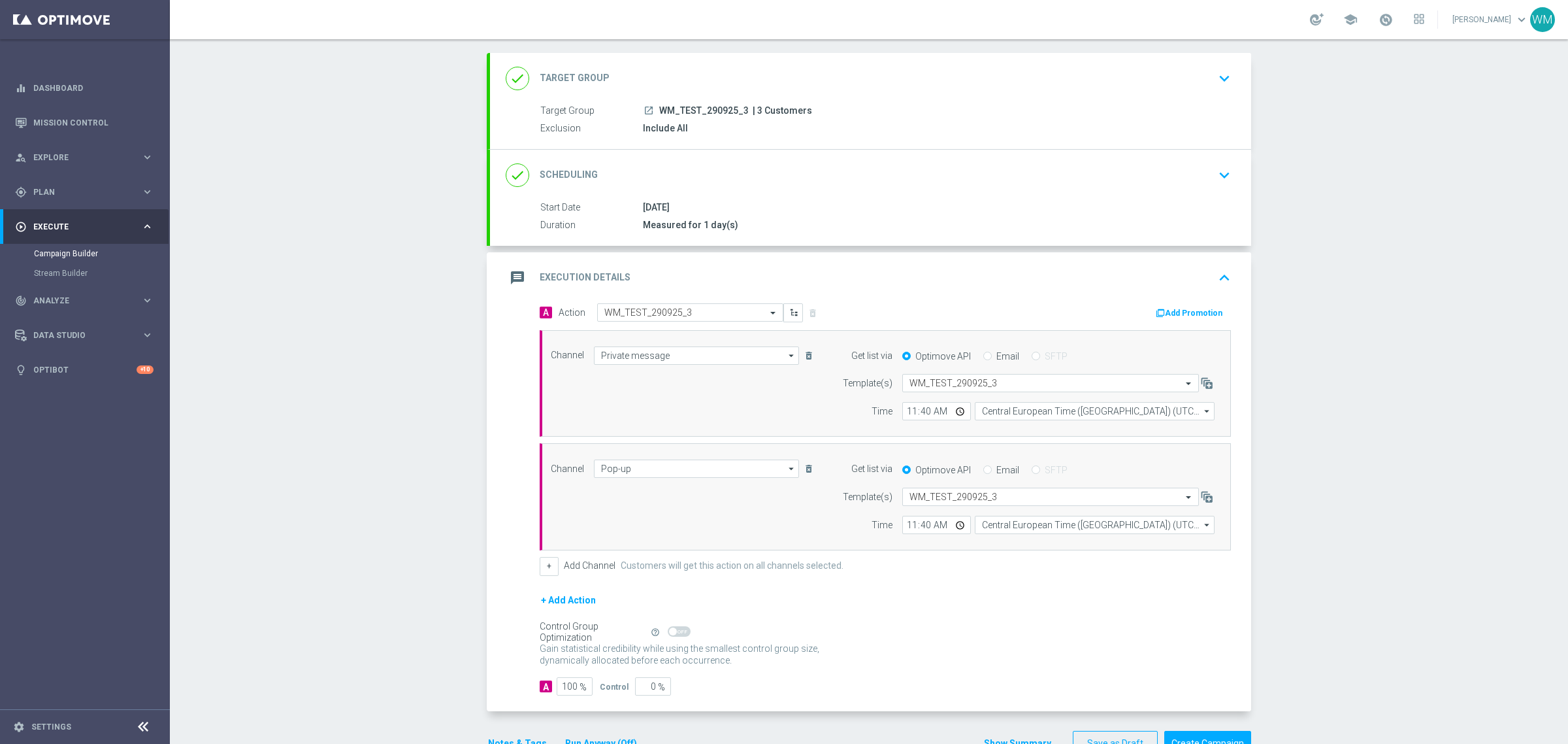
scroll to position [105, 0]
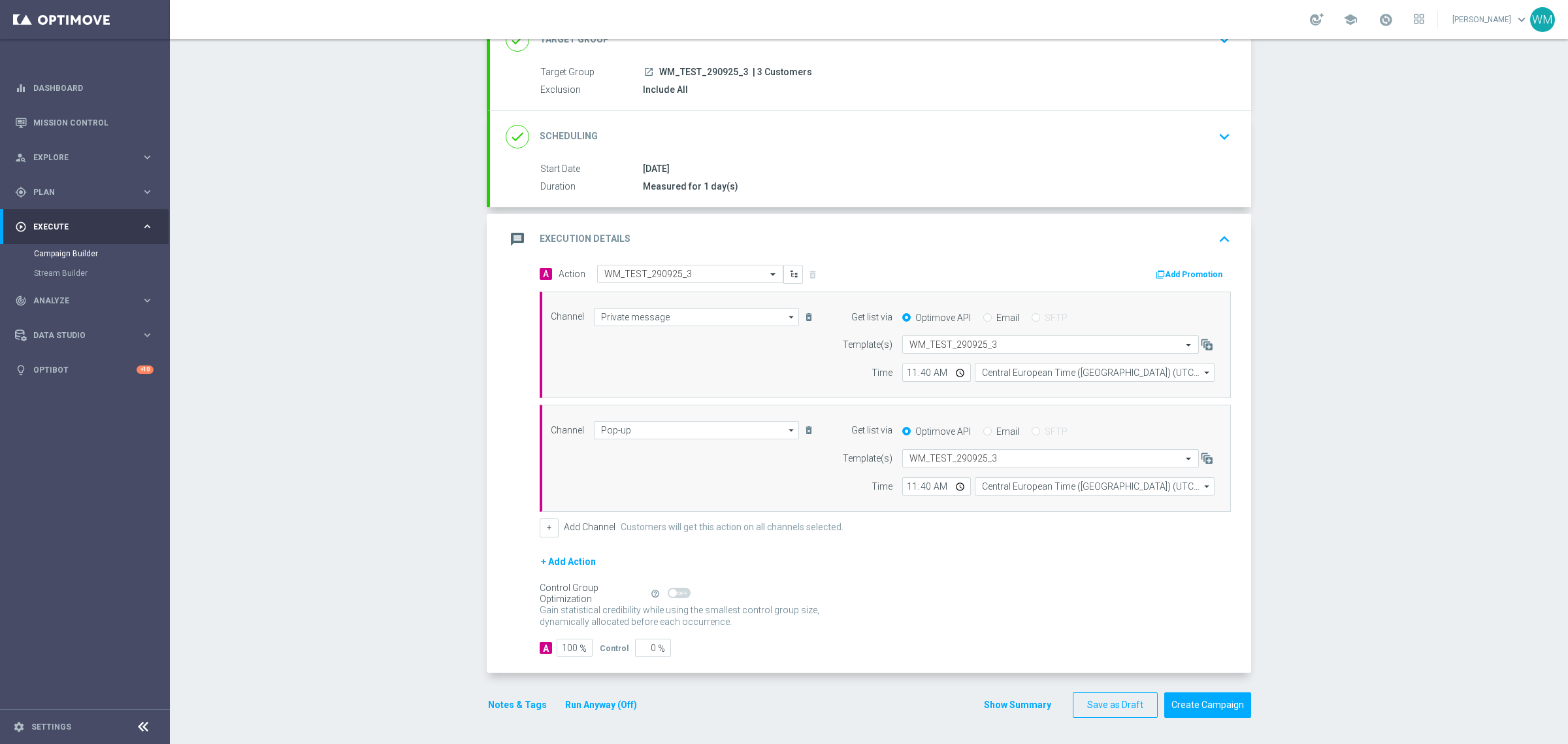
click at [994, 709] on button "Show Summary" at bounding box center [1017, 704] width 68 height 15
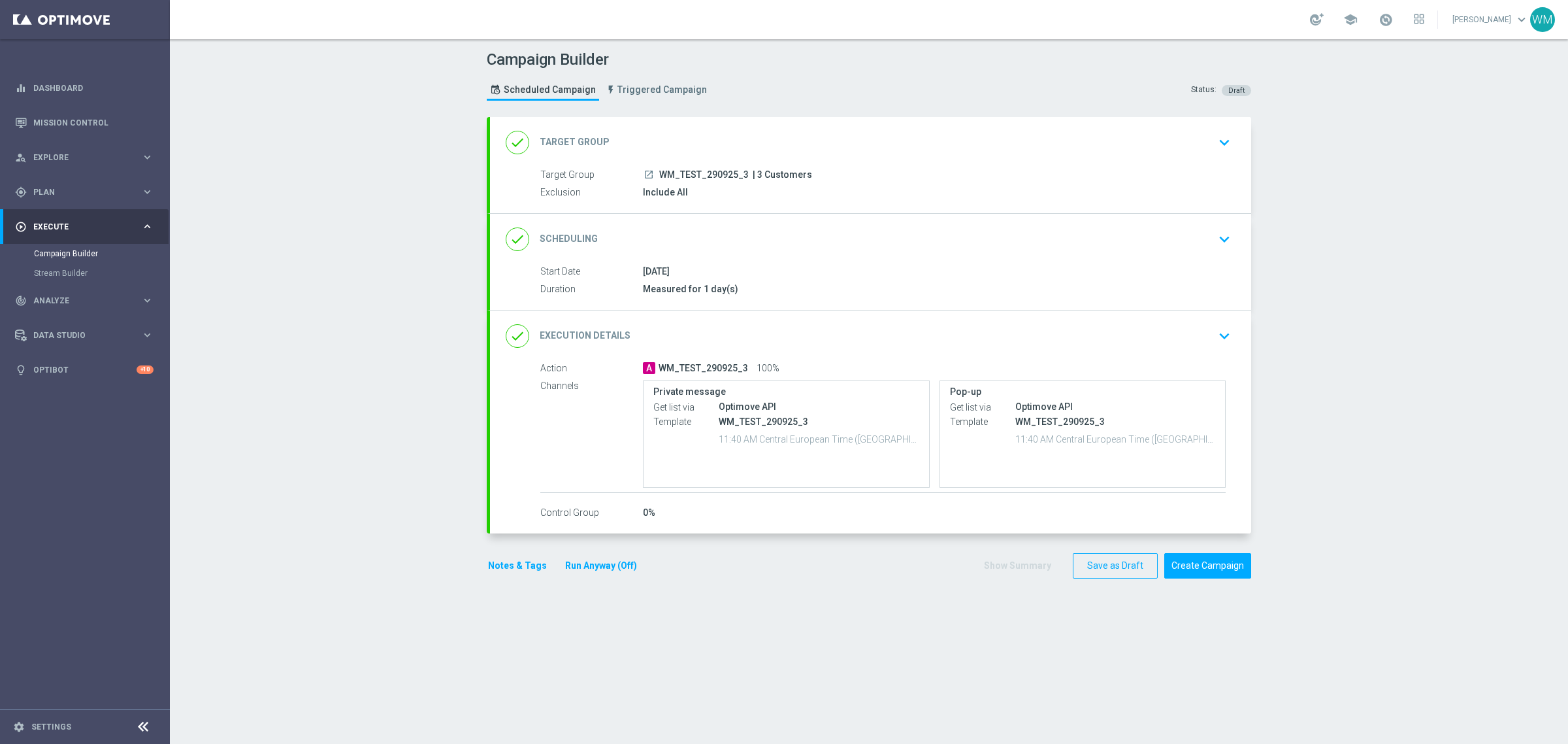
scroll to position [0, 0]
click at [1128, 562] on button "Save as Draft" at bounding box center [1115, 566] width 85 height 26
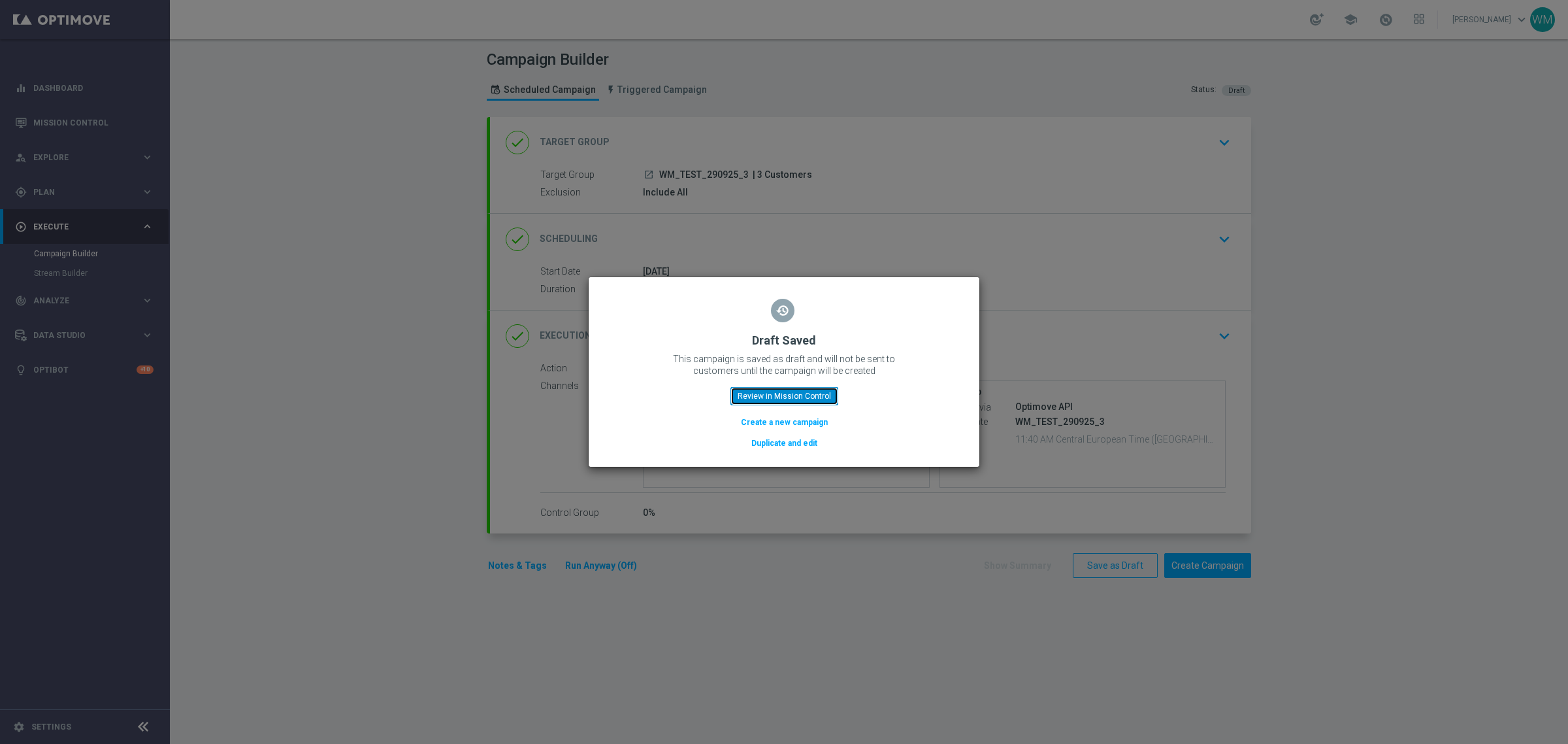
click at [799, 398] on button "Review in Mission Control" at bounding box center [784, 396] width 107 height 19
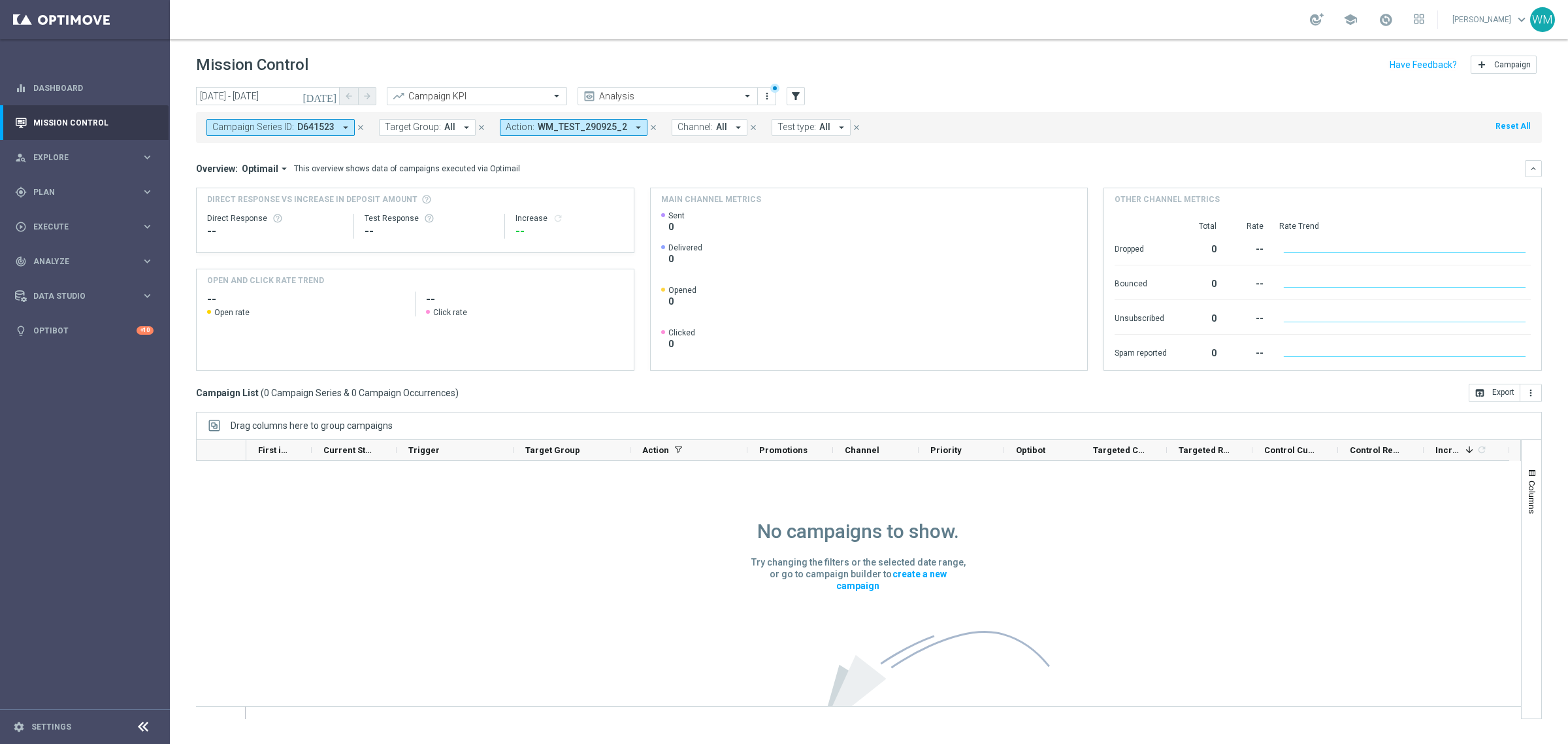
click at [357, 128] on icon "close" at bounding box center [360, 127] width 9 height 9
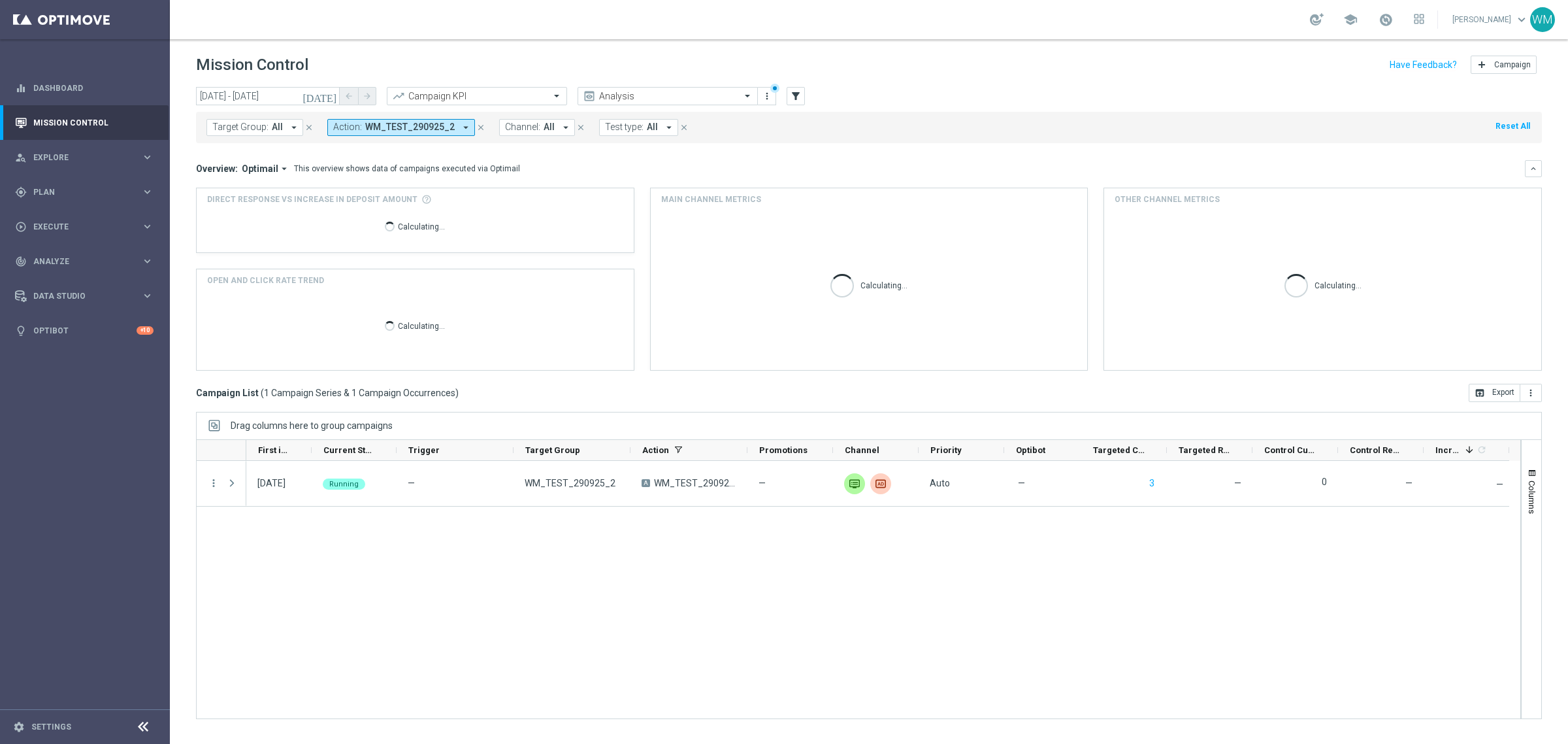
click at [357, 130] on span "Action:" at bounding box center [347, 127] width 28 height 12
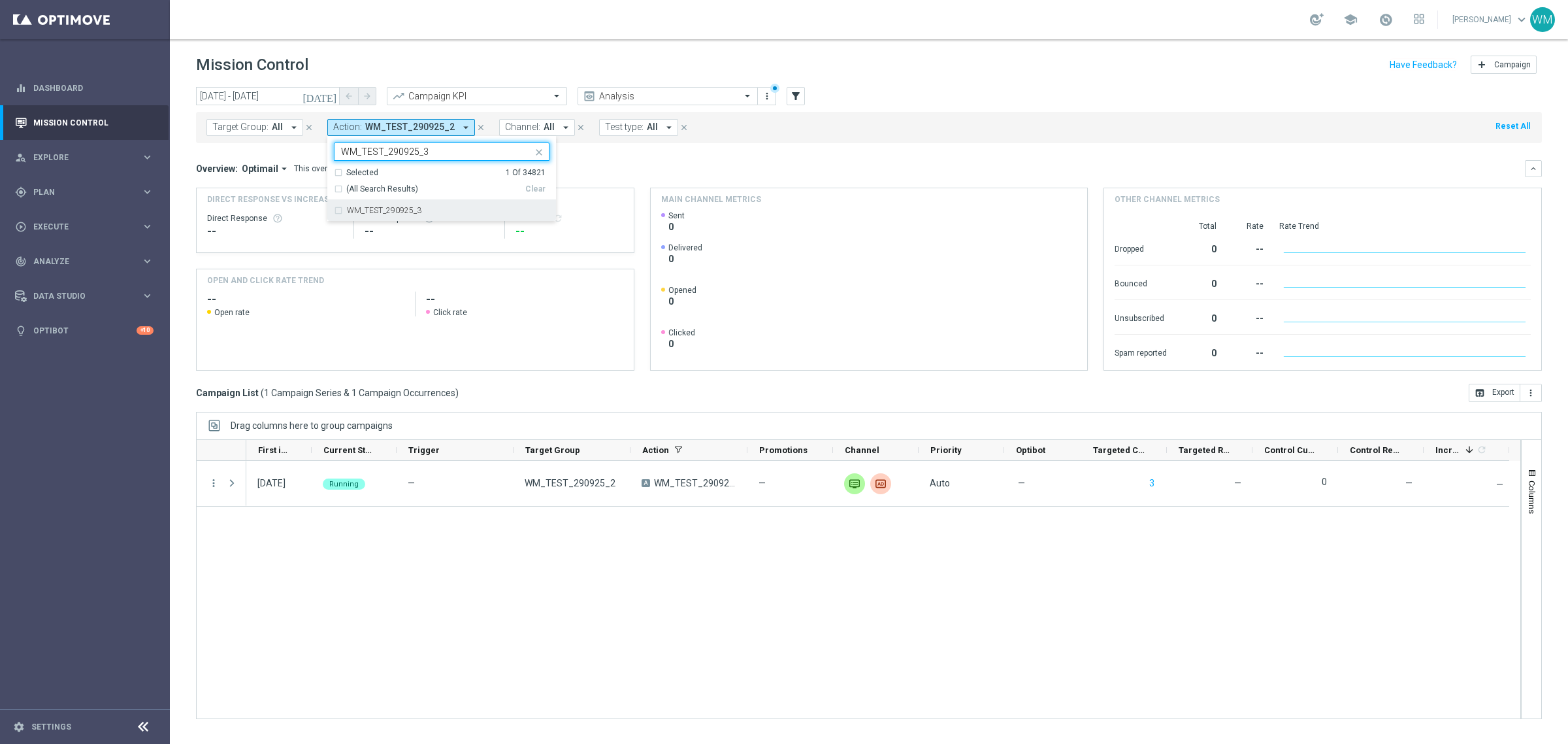
click at [377, 207] on label "WM_TEST_290925_3" at bounding box center [384, 210] width 75 height 8
type input "WM_TEST_290925_3"
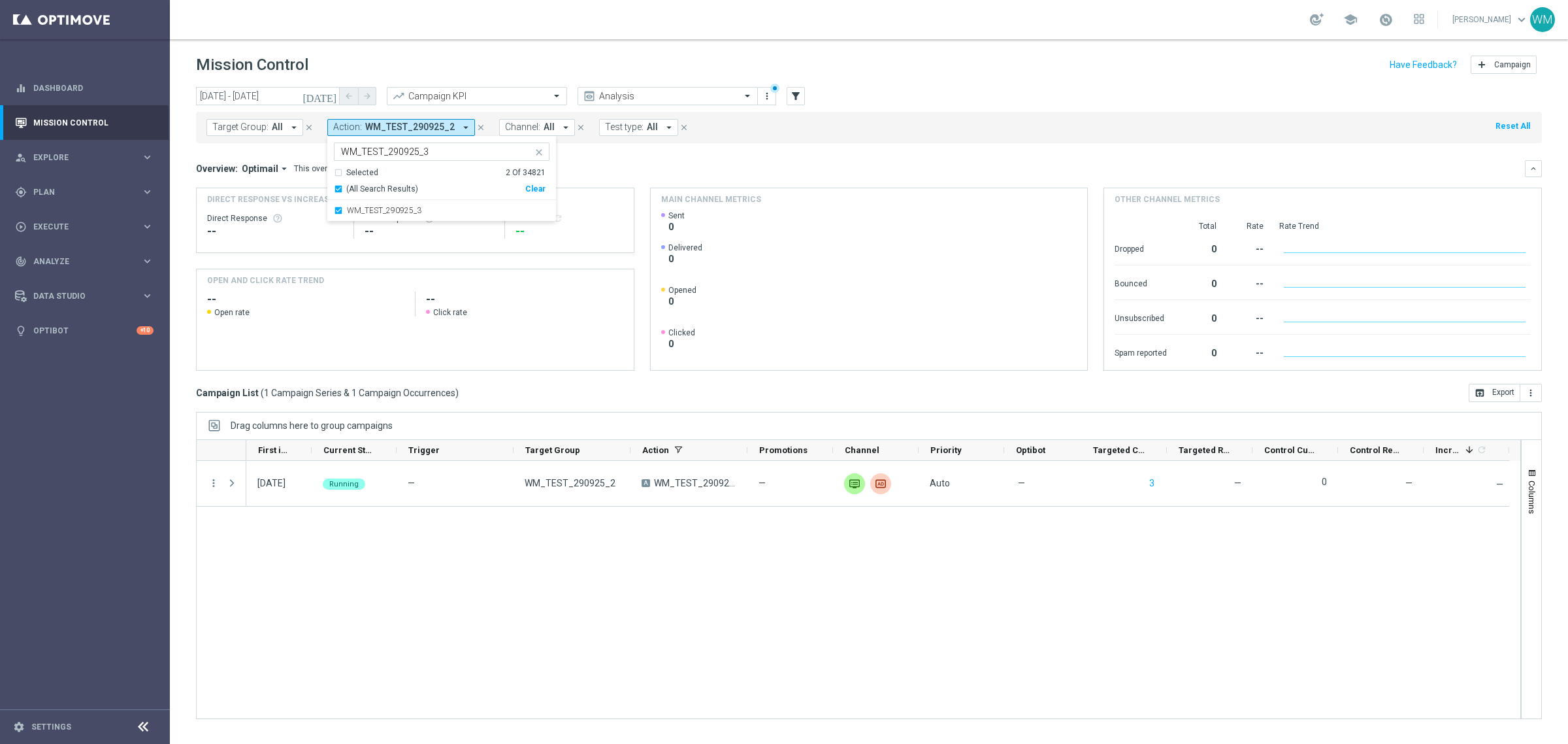
click at [298, 552] on div "29 Sep 2025, Monday Running — WM_TEST_290925_2 A WM_TEST_290925_2 — unfold_more…" at bounding box center [883, 590] width 1273 height 257
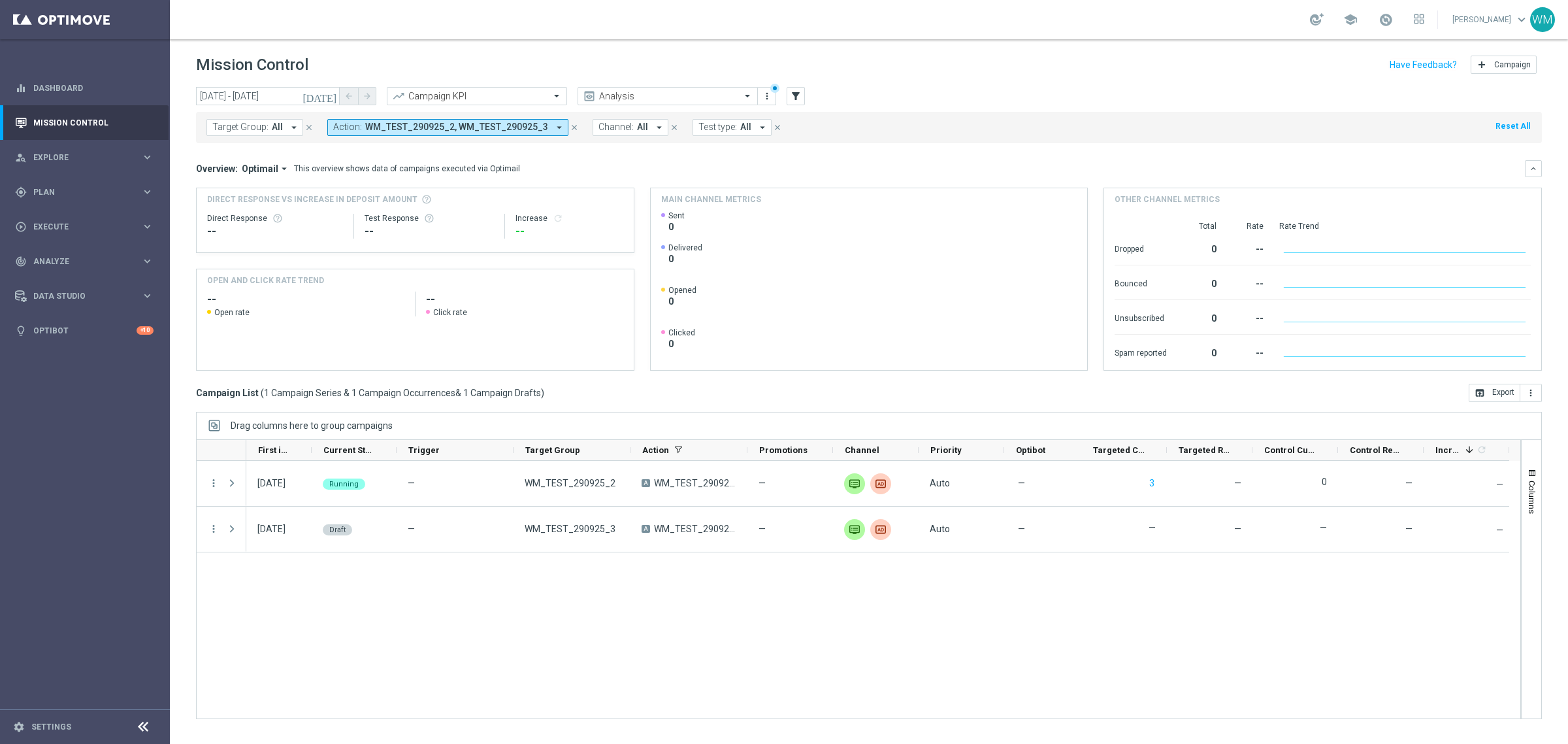
drag, startPoint x: 398, startPoint y: 684, endPoint x: 433, endPoint y: 569, distance: 120.2
click at [398, 684] on div "29 Sep 2025, Monday Running — WM_TEST_290925_2 A WM_TEST_290925_2 — unfold_more…" at bounding box center [883, 590] width 1273 height 257
click at [524, 605] on div "29 Sep 2025, Monday Running — WM_TEST_290925_2 A WM_TEST_290925_2 — unfold_more…" at bounding box center [883, 590] width 1273 height 257
click at [637, 626] on div "29 Sep 2025, Monday Running — WM_TEST_290925_2 A WM_TEST_290925_2 — unfold_more…" at bounding box center [883, 590] width 1273 height 257
click at [515, 602] on div "29 Sep 2025, Monday Running — WM_TEST_290925_2 A WM_TEST_290925_2 — unfold_more…" at bounding box center [883, 590] width 1273 height 257
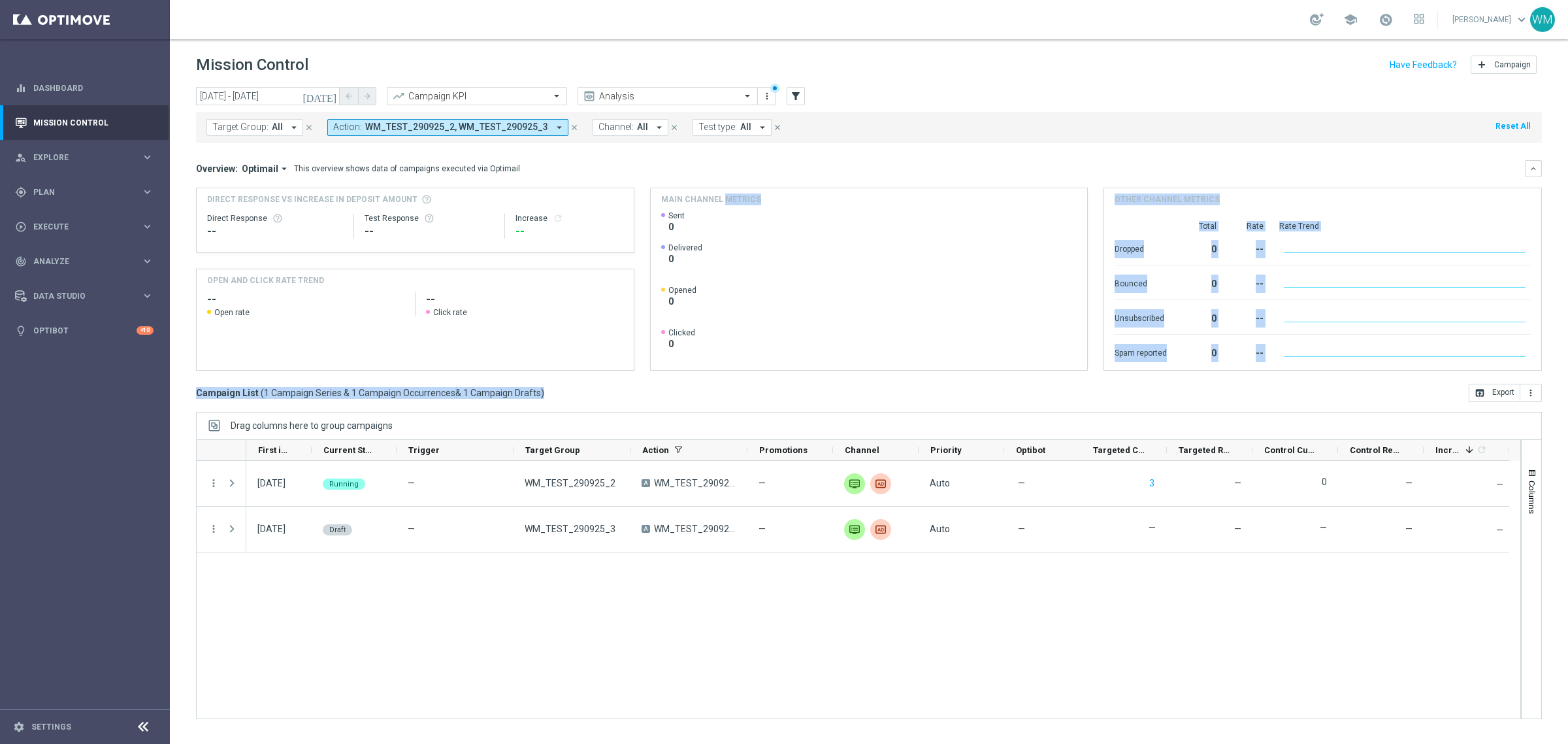
drag, startPoint x: 575, startPoint y: 394, endPoint x: 241, endPoint y: 379, distance: 334.3
click at [241, 379] on div "today 29 Sep 2025 - 29 Sep 2025 arrow_back arrow_forward Campaign KPI trending_…" at bounding box center [868, 409] width 1398 height 645
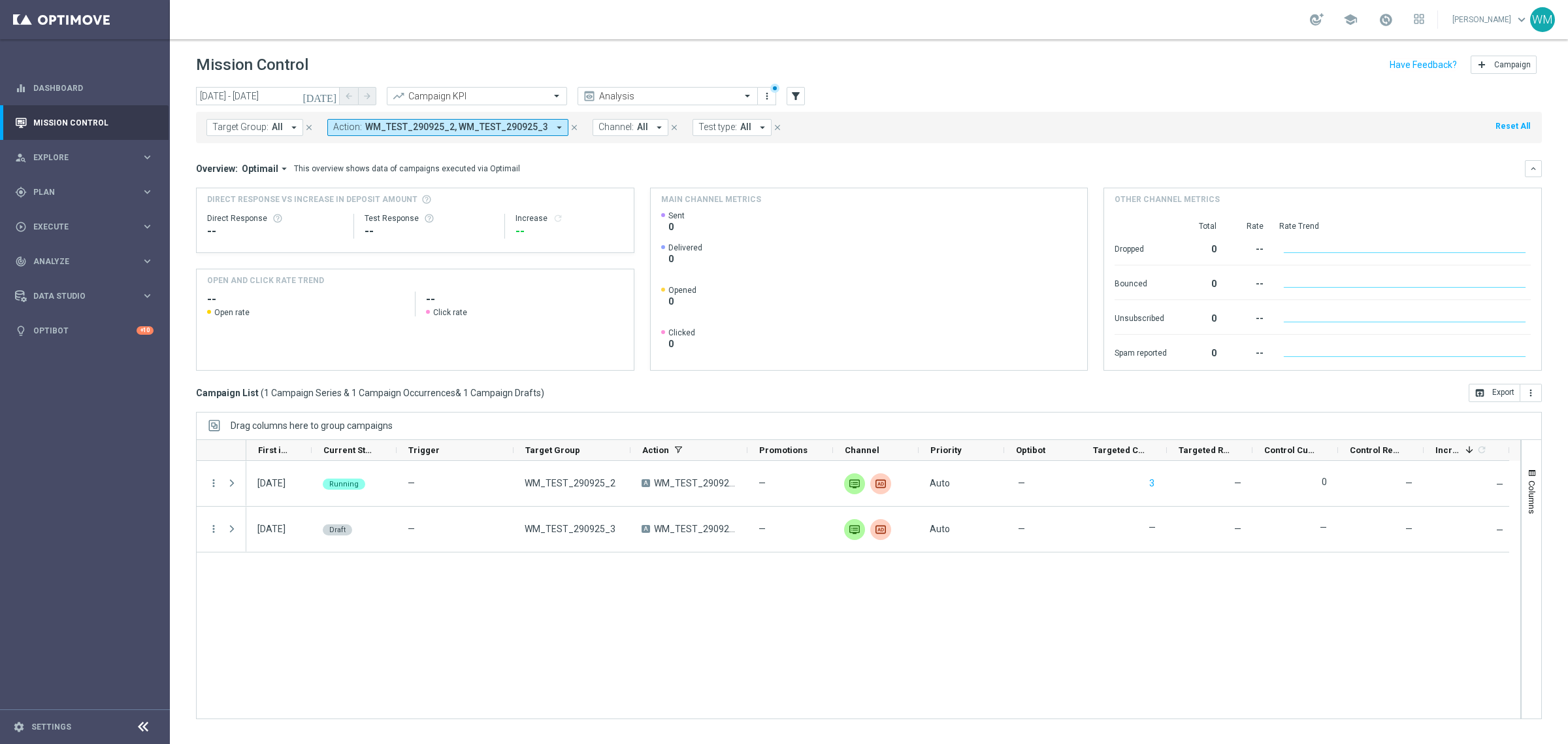
click at [241, 379] on mini-dashboard "Overview: Optimail arrow_drop_down This overview shows data of campaigns execut…" at bounding box center [869, 263] width 1345 height 241
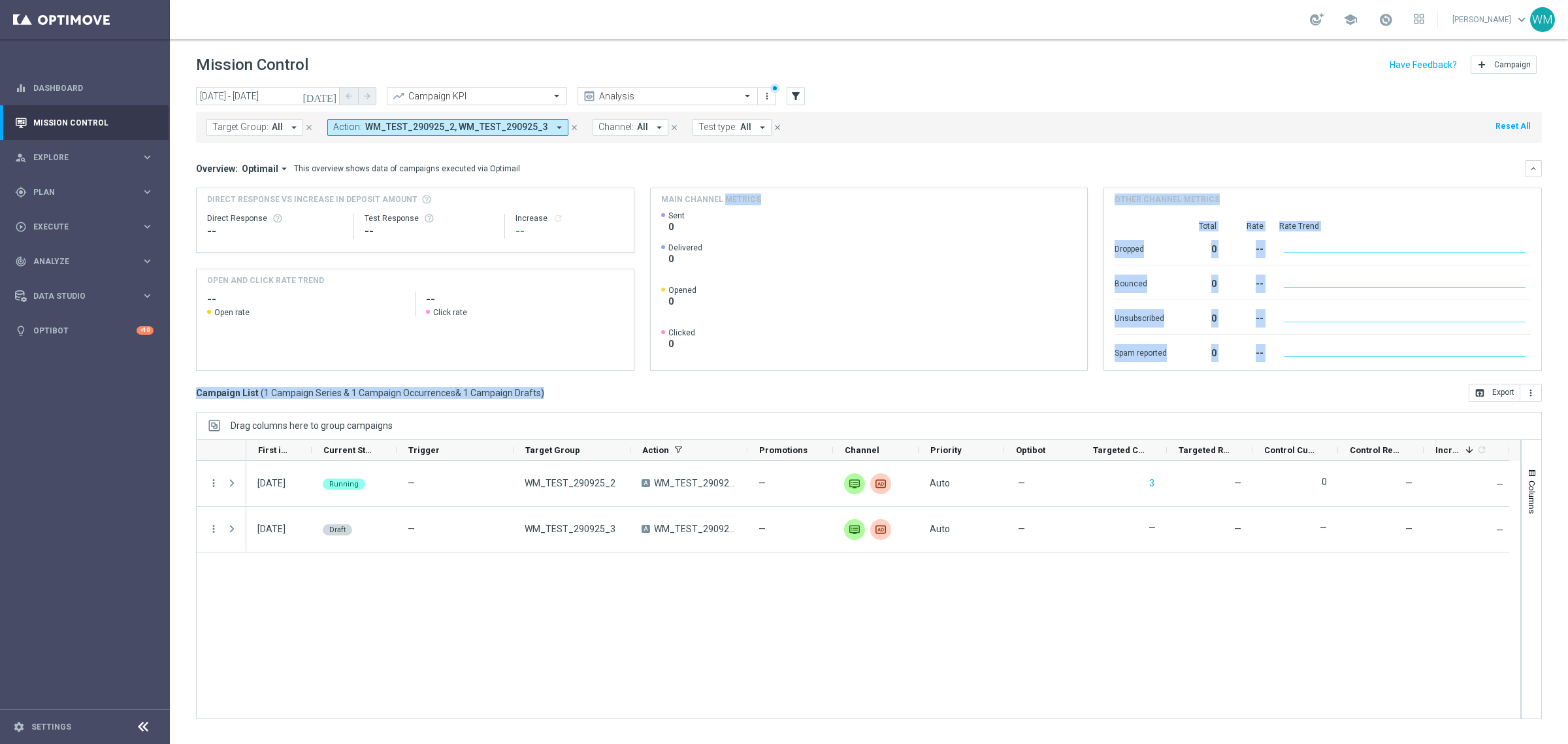
drag, startPoint x: 408, startPoint y: 380, endPoint x: 697, endPoint y: 393, distance: 289.3
click at [697, 393] on div "today 29 Sep 2025 - 29 Sep 2025 arrow_back arrow_forward Campaign KPI trending_…" at bounding box center [868, 409] width 1398 height 645
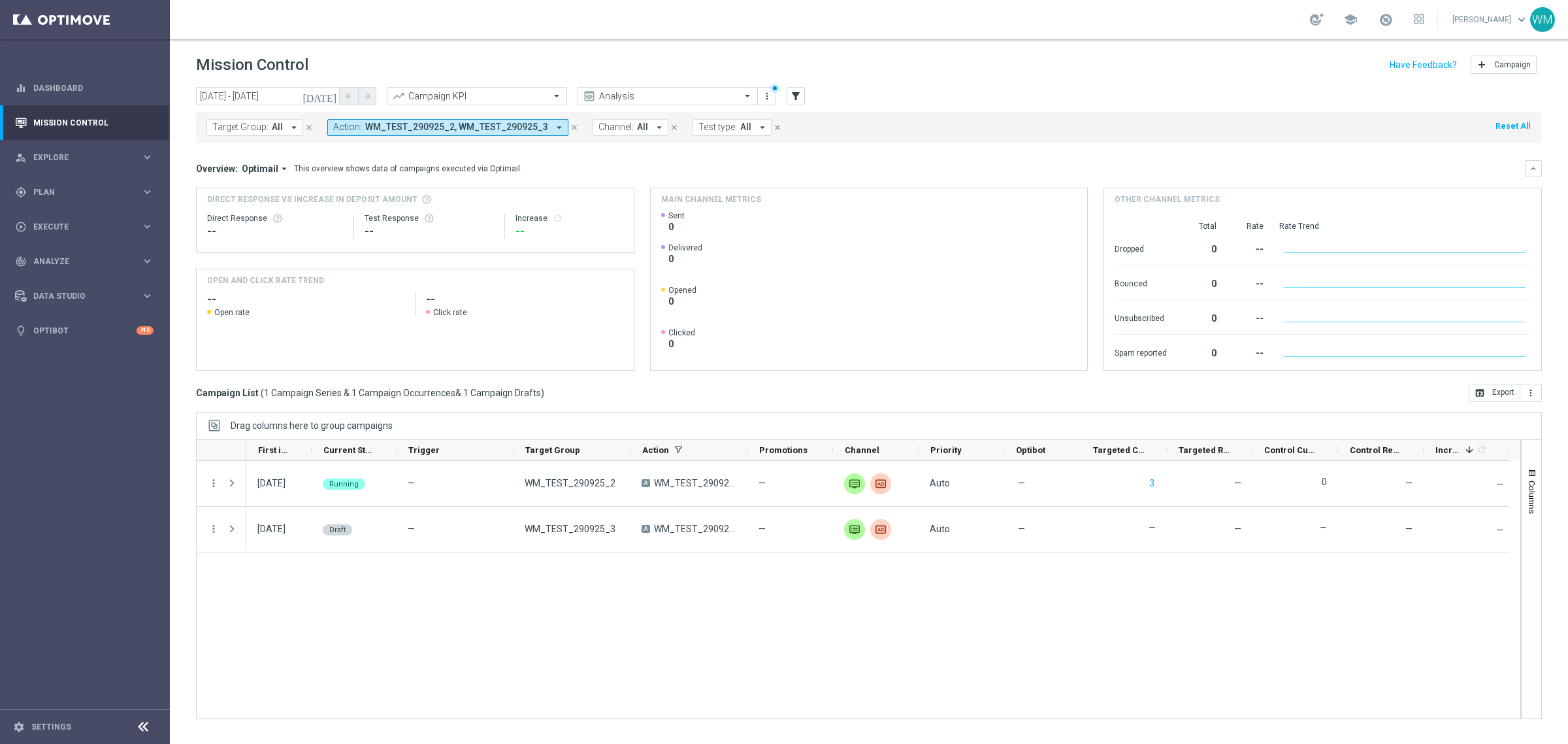
click at [697, 393] on div "Campaign List ( 1 Campaign Series & 1 Campaign Occurrences & 1 Campaign Drafts …" at bounding box center [869, 392] width 1345 height 19
drag, startPoint x: 258, startPoint y: 398, endPoint x: 214, endPoint y: 400, distance: 44.0
click at [214, 400] on div "Campaign List ( 1 Campaign Series & 1 Campaign Occurrences & 1 Campaign Drafts …" at bounding box center [869, 392] width 1345 height 19
drag, startPoint x: 206, startPoint y: 393, endPoint x: 468, endPoint y: 390, distance: 262.0
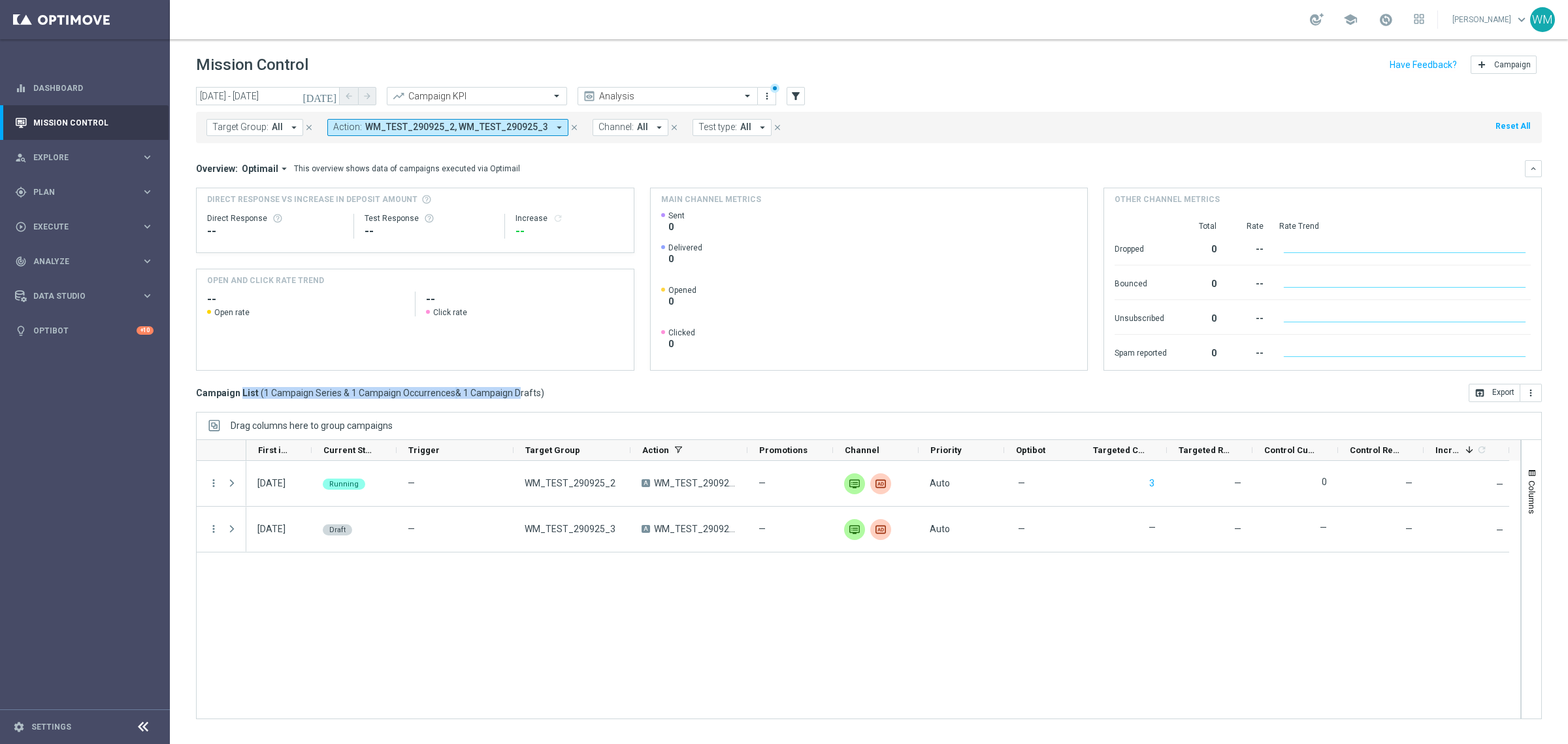
click at [468, 390] on h3 "Campaign List ( 1 Campaign Series & 1 Campaign Occurrences & 1 Campaign Drafts )" at bounding box center [370, 392] width 348 height 12
click at [468, 390] on span "1 Campaign Drafts" at bounding box center [502, 392] width 78 height 12
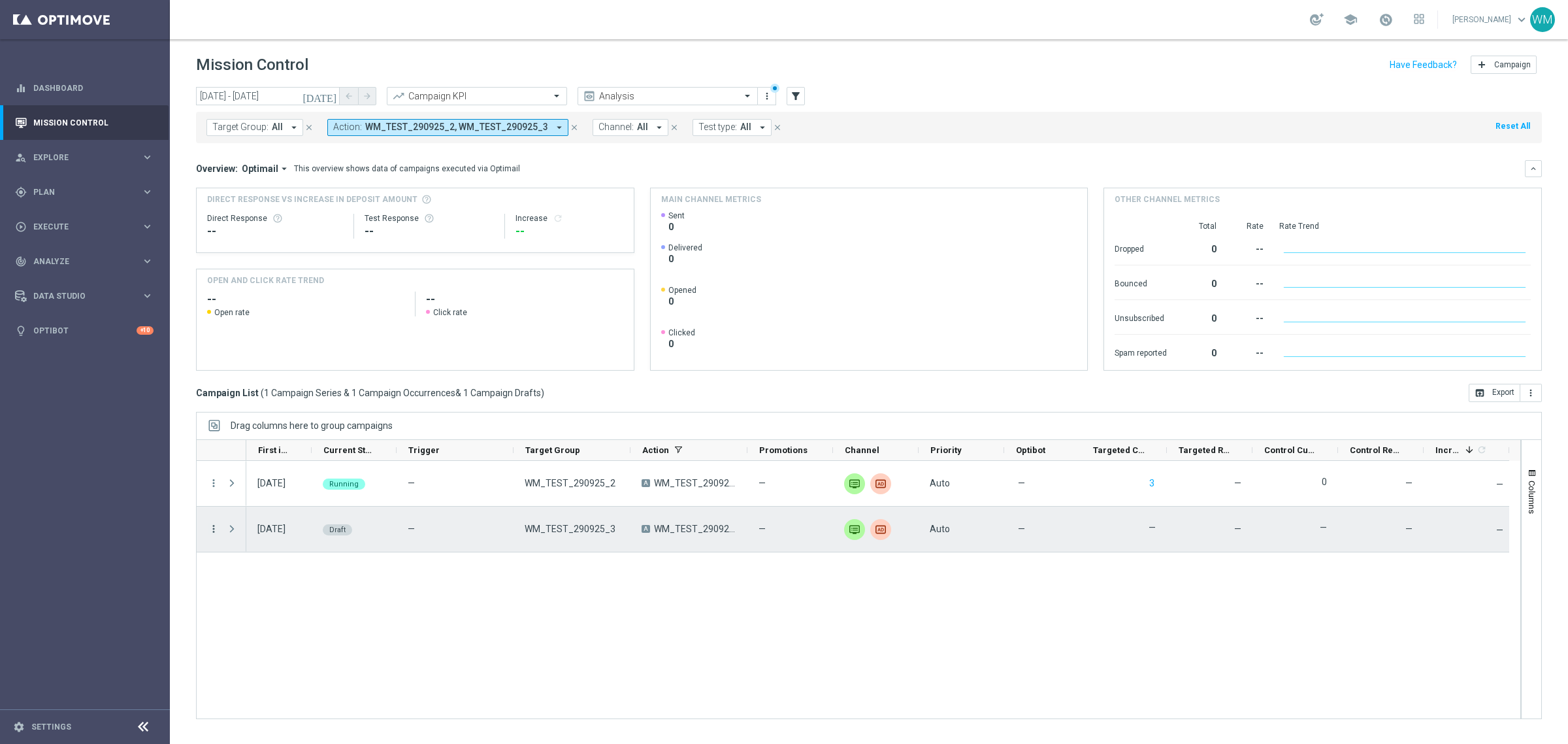
click at [212, 526] on icon "more_vert" at bounding box center [213, 528] width 12 height 12
click at [232, 582] on icon "edit" at bounding box center [229, 581] width 9 height 9
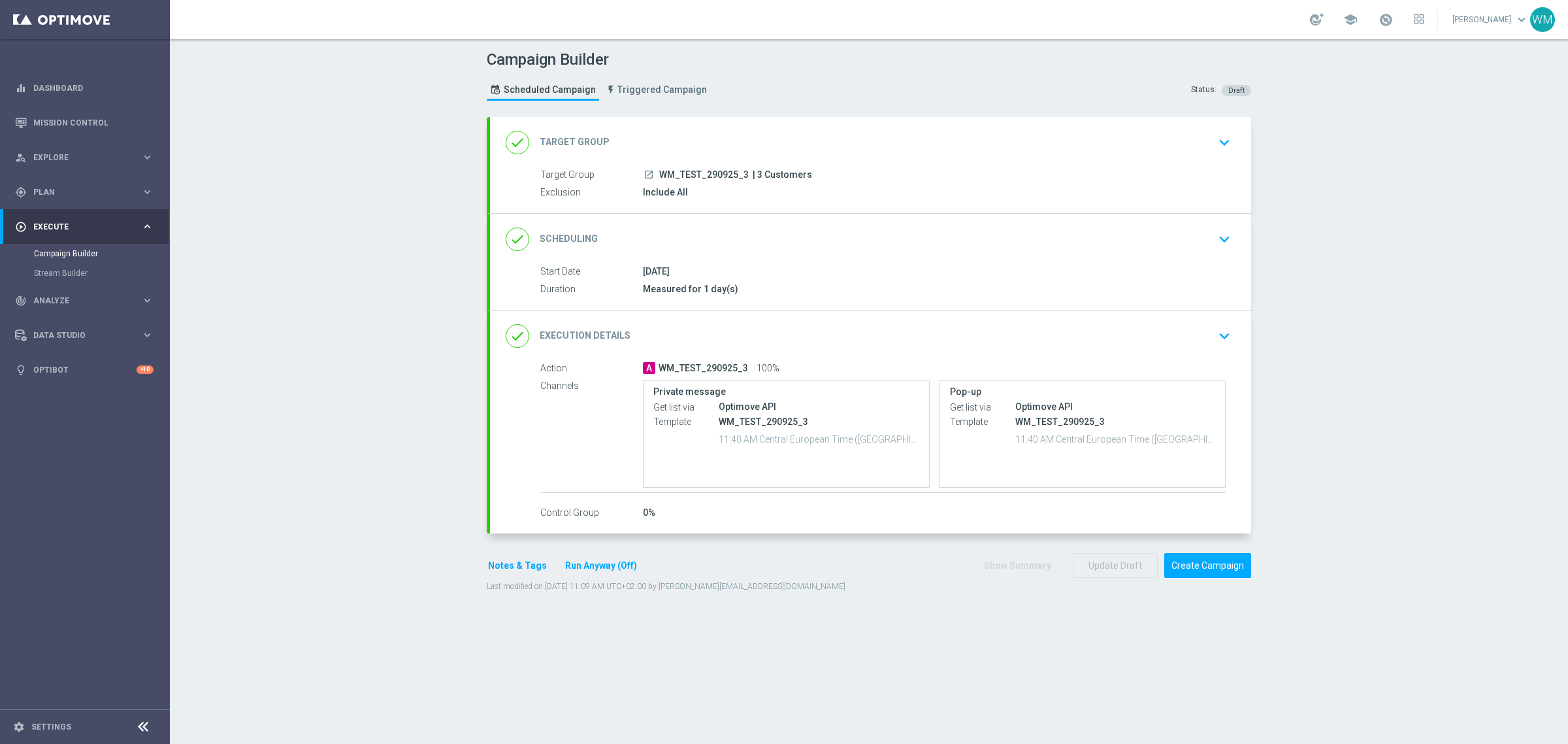
click at [659, 172] on span "WM_TEST_290925_3" at bounding box center [704, 175] width 90 height 12
copy div "WM_TEST_290925_3"
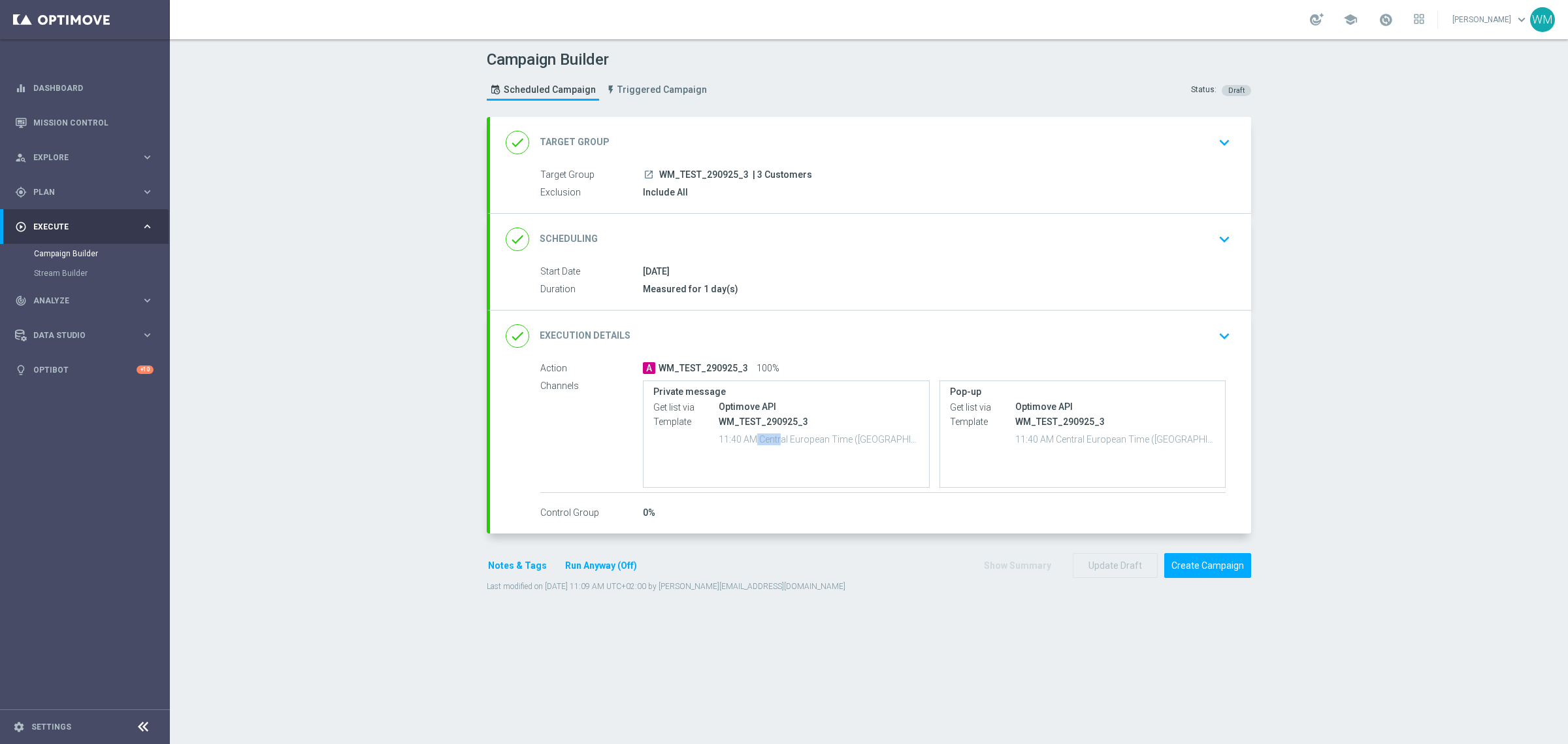
drag, startPoint x: 715, startPoint y: 442, endPoint x: 741, endPoint y: 439, distance: 26.2
click at [741, 439] on p "11:40 AM Central European Time (Warsaw) (UTC +02:00)" at bounding box center [819, 439] width 201 height 13
drag, startPoint x: 709, startPoint y: 439, endPoint x: 883, endPoint y: 443, distance: 174.0
click at [883, 443] on div "Template WM_TEST_290925_3 11:40 AM Central European Time (Warsaw) (UTC +02:00)" at bounding box center [786, 432] width 266 height 36
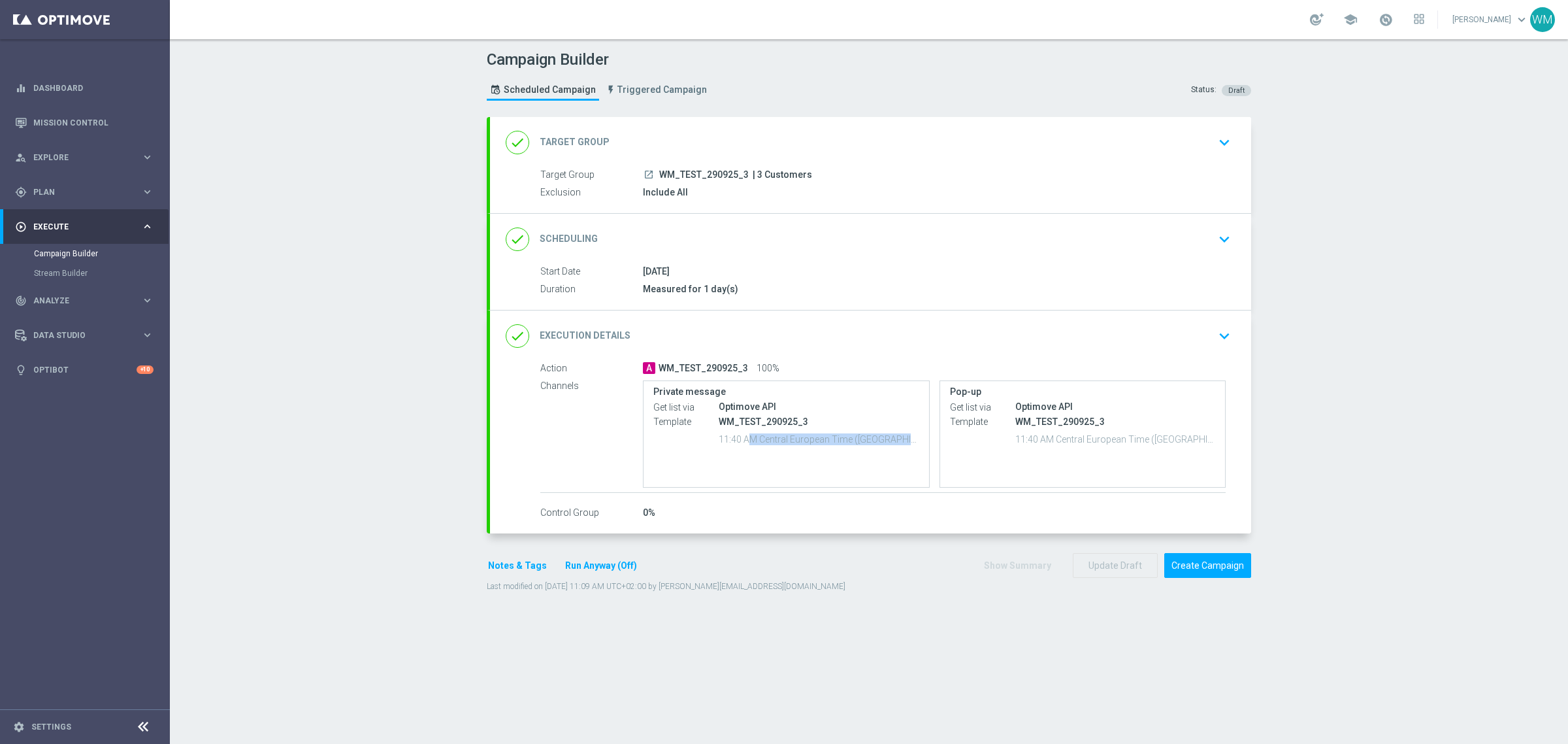
click at [812, 433] on p "11:40 AM Central European Time (Warsaw) (UTC +02:00)" at bounding box center [819, 439] width 201 height 13
drag, startPoint x: 710, startPoint y: 436, endPoint x: 886, endPoint y: 443, distance: 176.1
click at [886, 443] on div "Template WM_TEST_290925_3 11:40 AM Central European Time (Warsaw) (UTC +02:00)" at bounding box center [786, 432] width 266 height 36
copy p "11:40 AM Central European Time (Warsaw)"
click at [1226, 562] on button "Create Campaign" at bounding box center [1208, 566] width 87 height 26
